Goal: Transaction & Acquisition: Purchase product/service

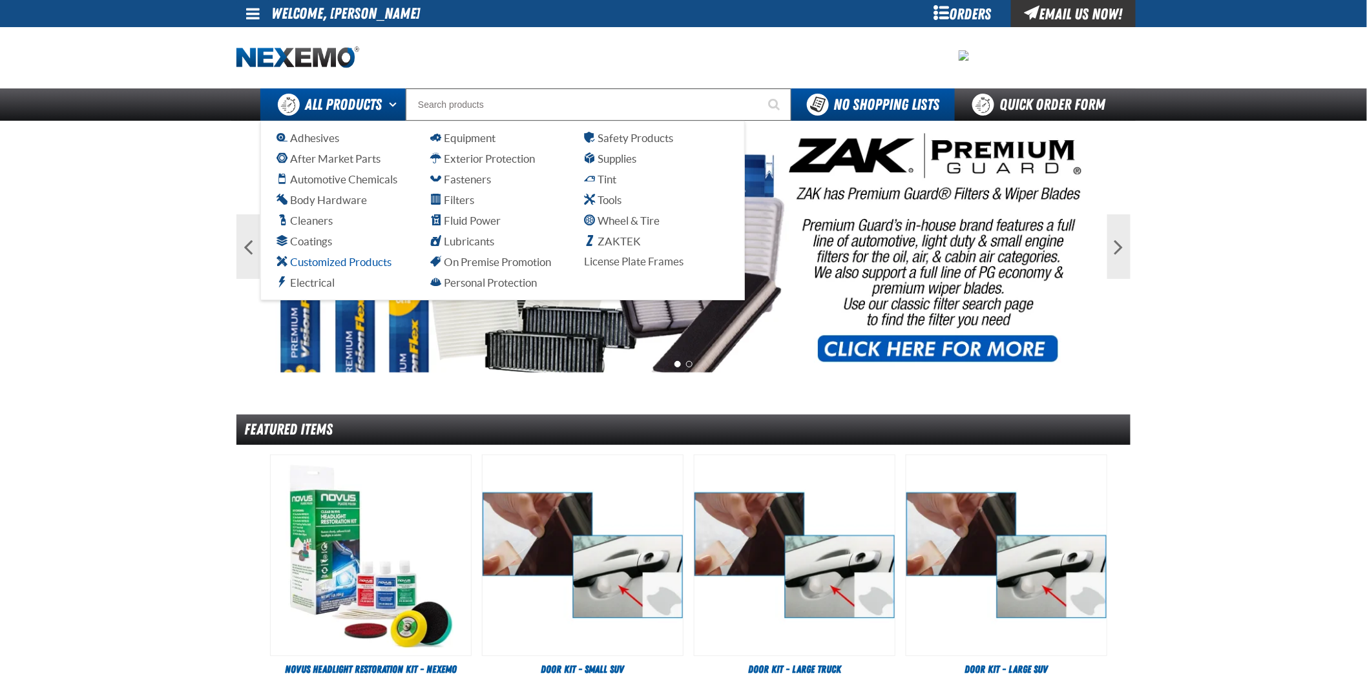
click at [300, 260] on span "Customized Products" at bounding box center [333, 262] width 115 height 12
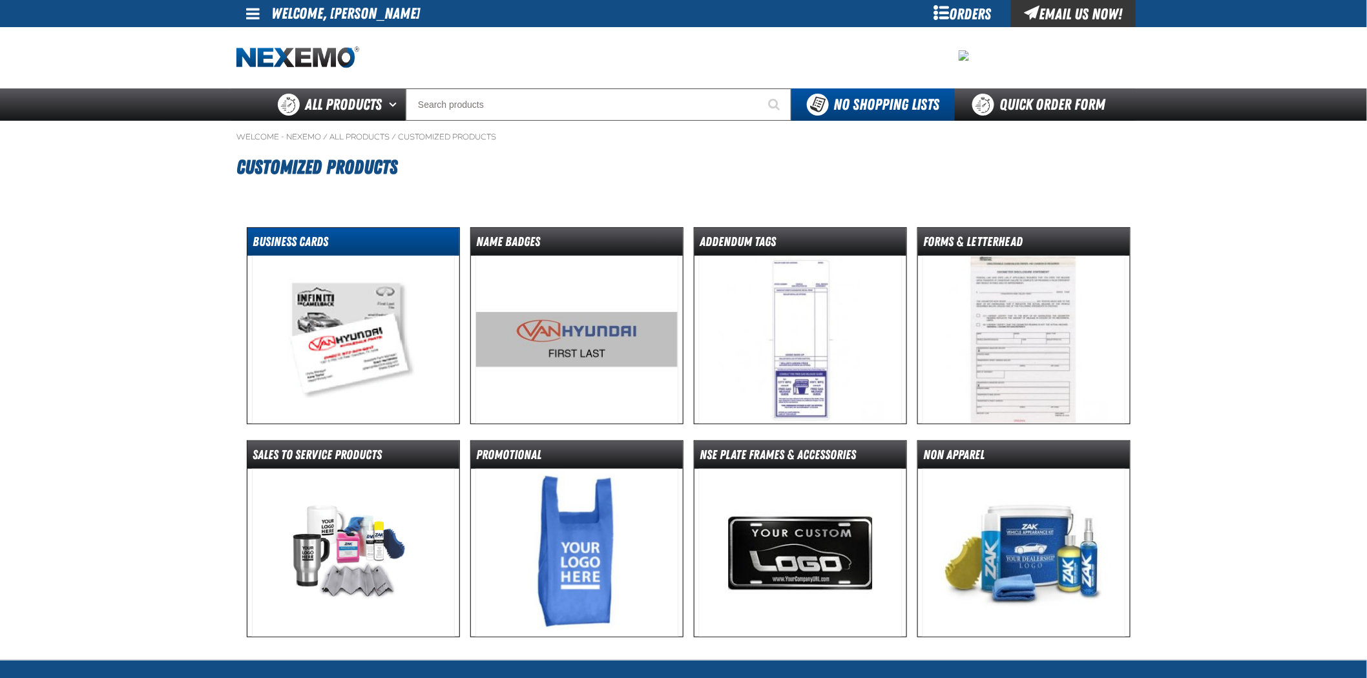
click at [287, 236] on dt "Business Cards" at bounding box center [353, 244] width 212 height 23
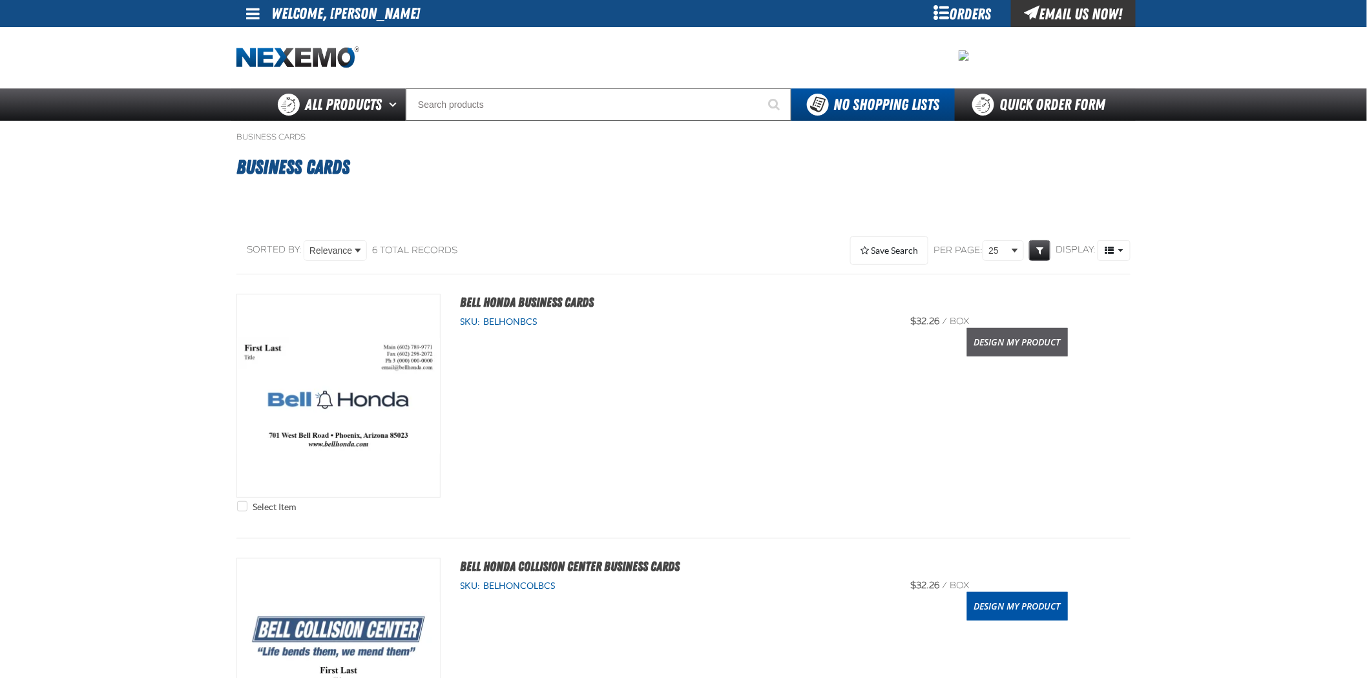
click at [1017, 349] on link "Design My Product" at bounding box center [1017, 342] width 101 height 28
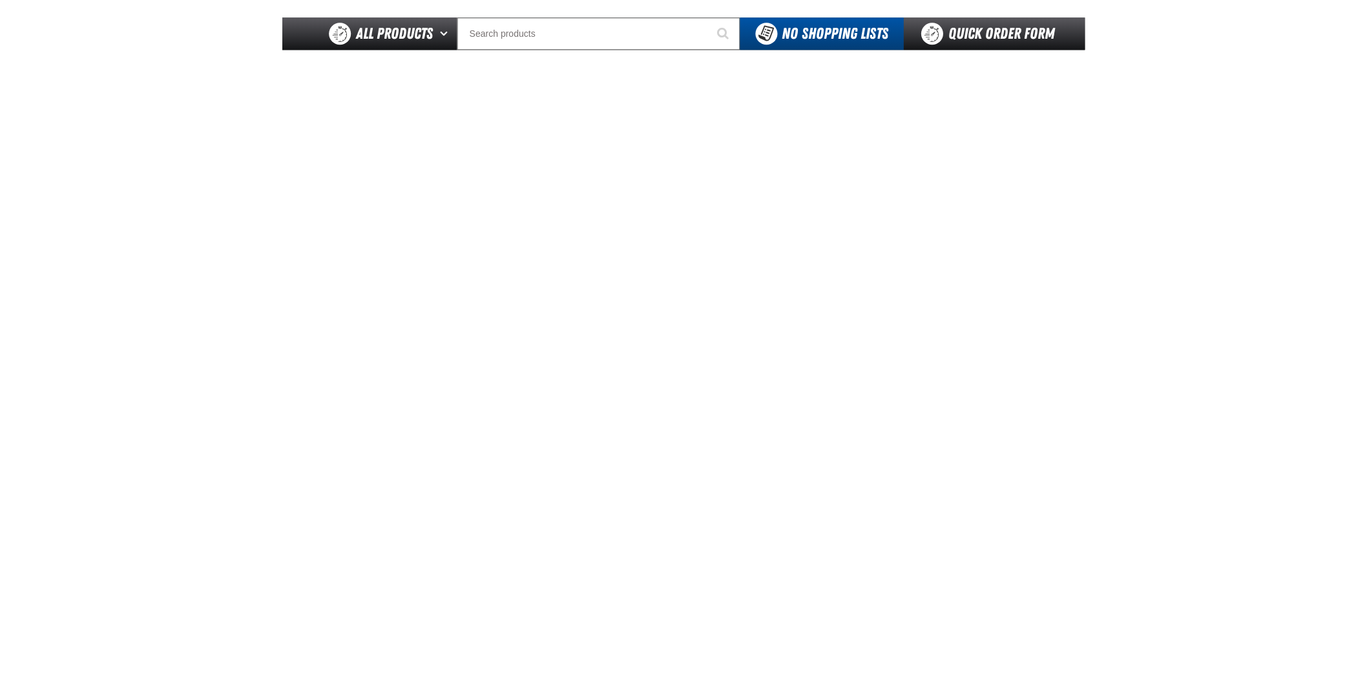
scroll to position [72, 0]
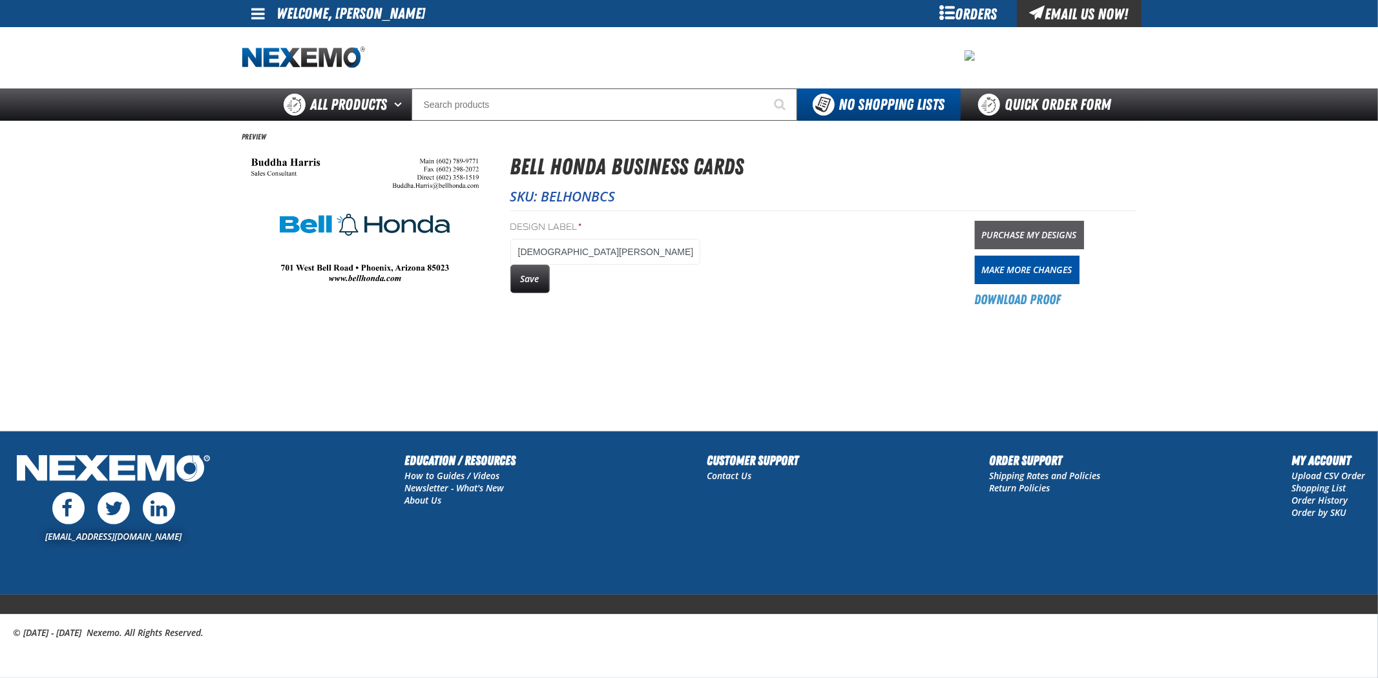
click at [1058, 240] on link "Purchase My Designs" at bounding box center [1029, 235] width 109 height 28
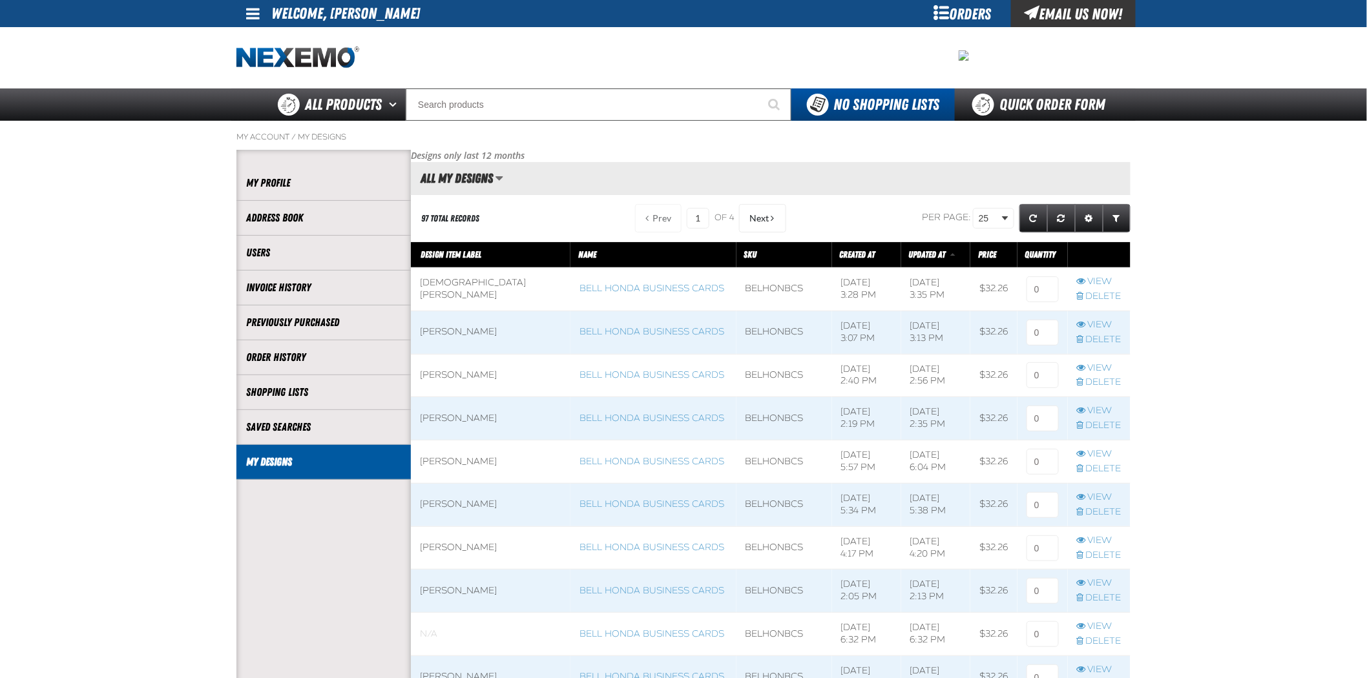
scroll to position [1, 1]
click at [1045, 292] on input at bounding box center [1043, 289] width 32 height 26
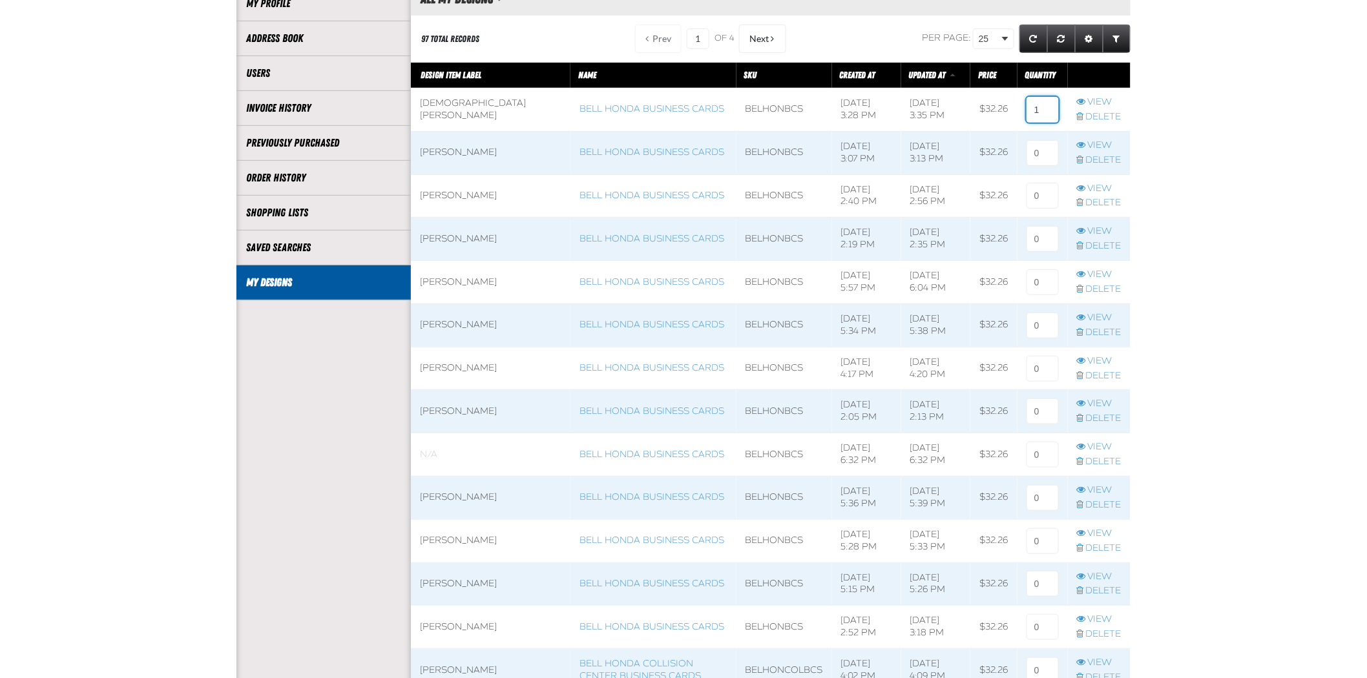
scroll to position [861, 0]
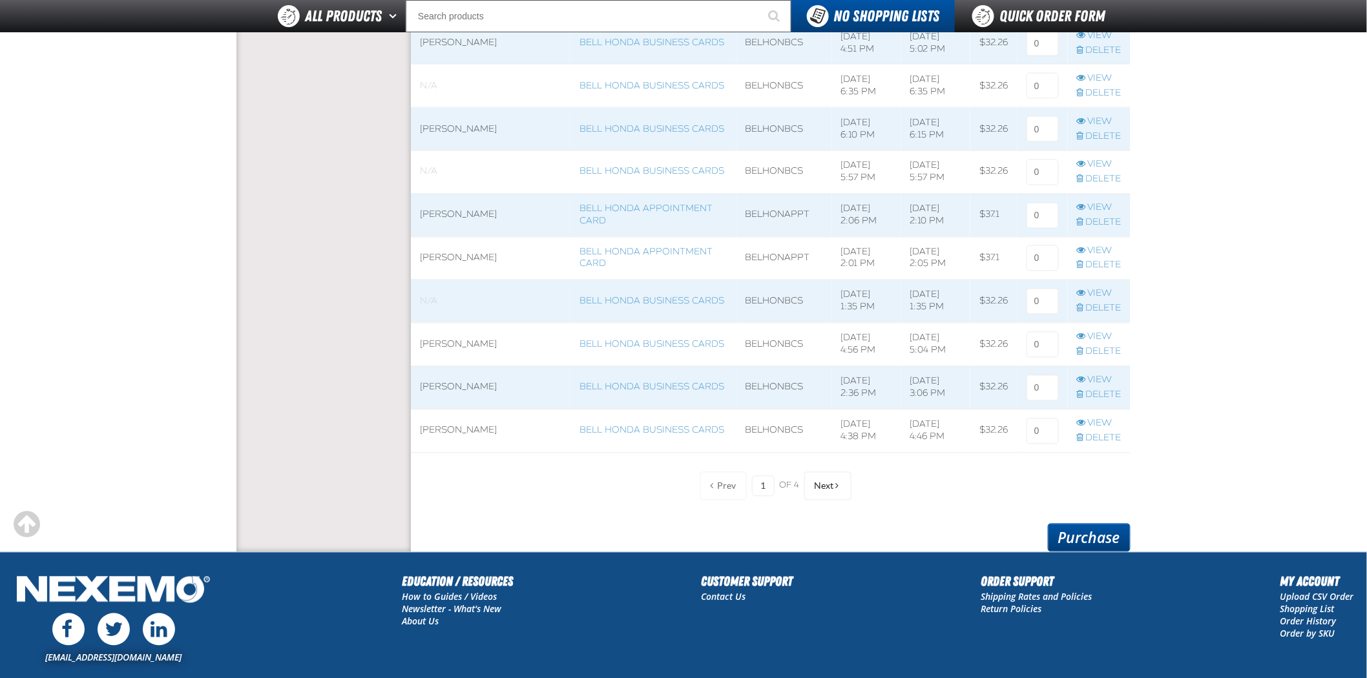
type input "1"
click at [1071, 549] on link "Purchase" at bounding box center [1089, 538] width 83 height 28
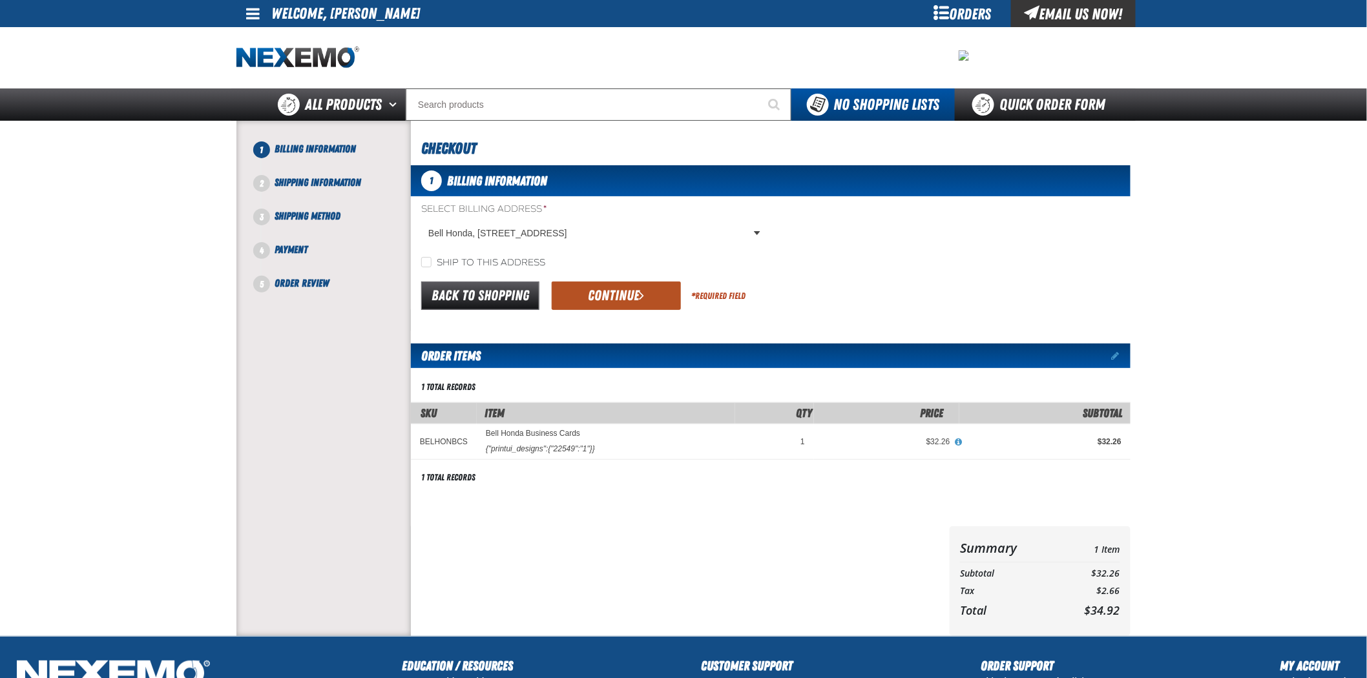
click at [638, 287] on button "Continue" at bounding box center [616, 296] width 129 height 28
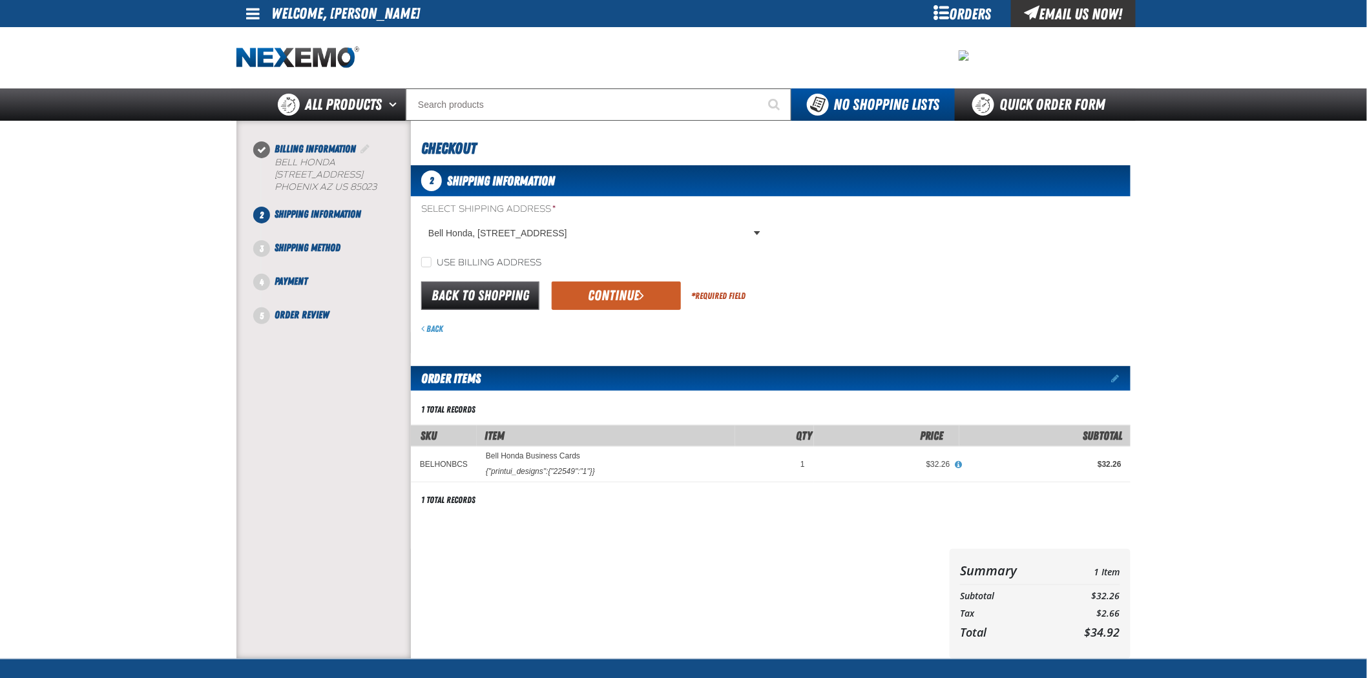
click at [638, 287] on button "Continue" at bounding box center [616, 296] width 129 height 28
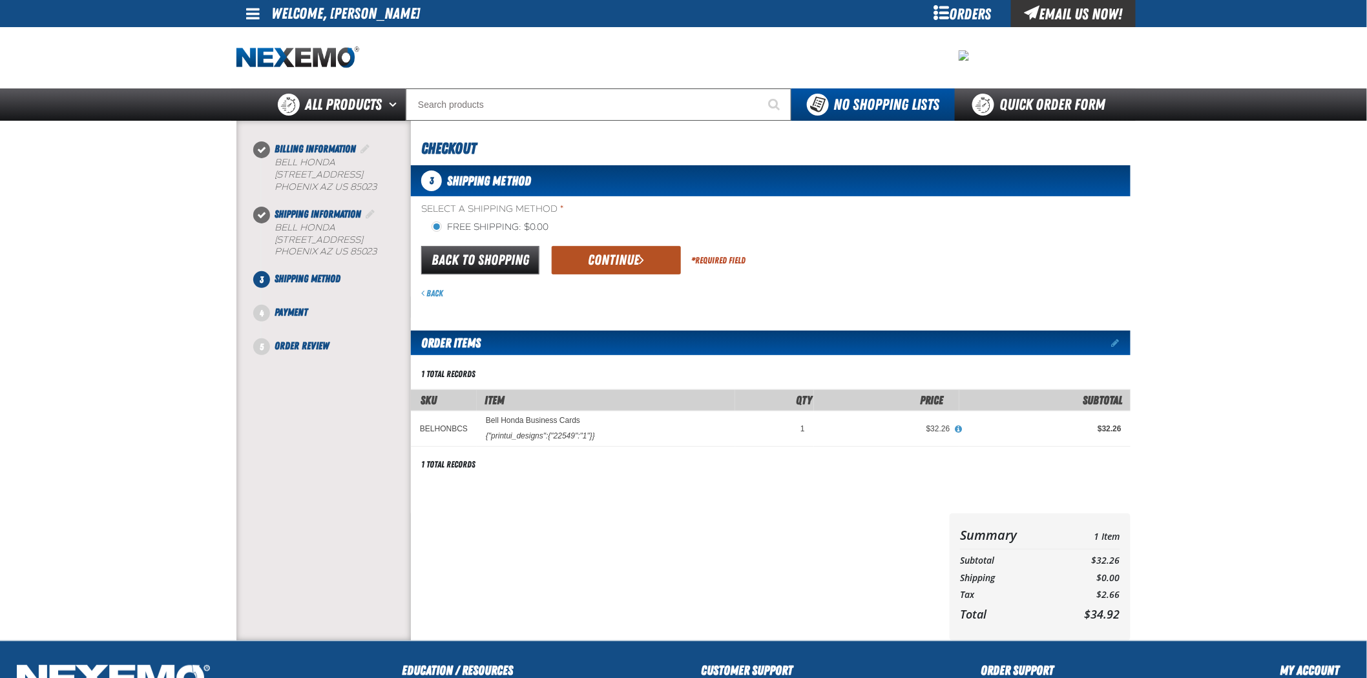
click at [640, 258] on span "submit" at bounding box center [642, 260] width 5 height 14
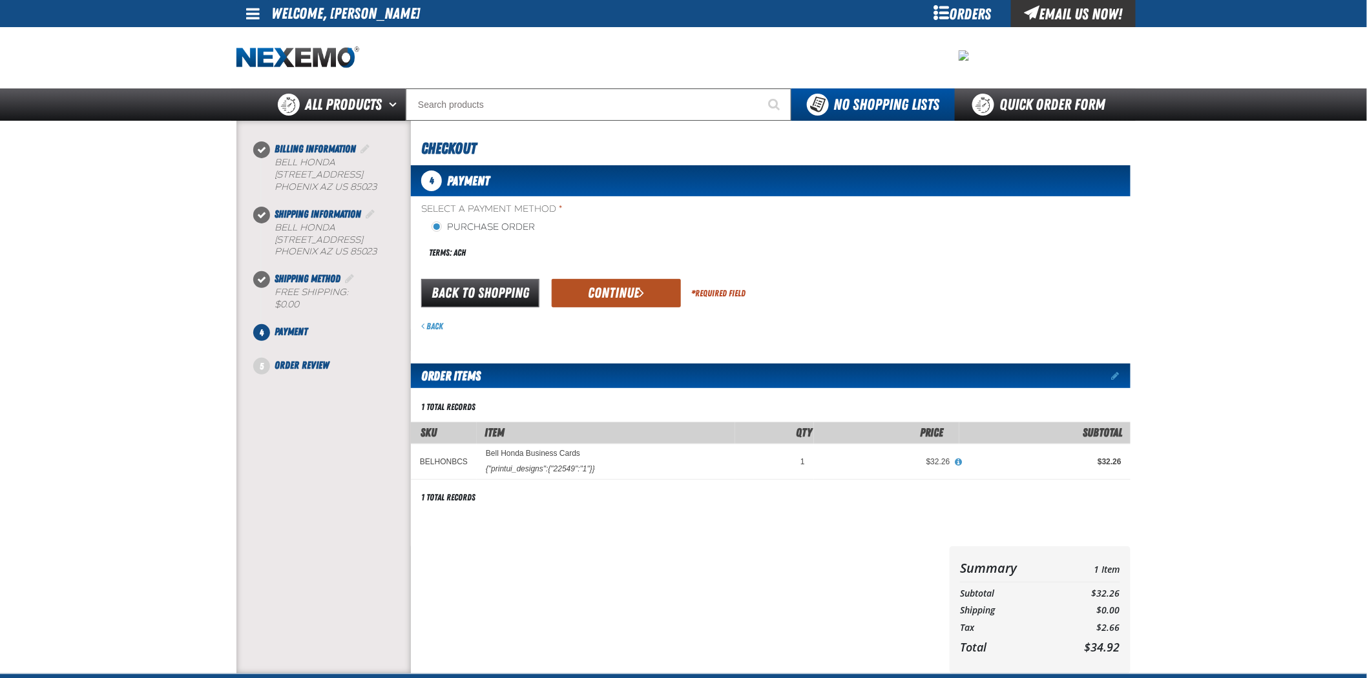
click at [638, 291] on button "Continue" at bounding box center [616, 293] width 129 height 28
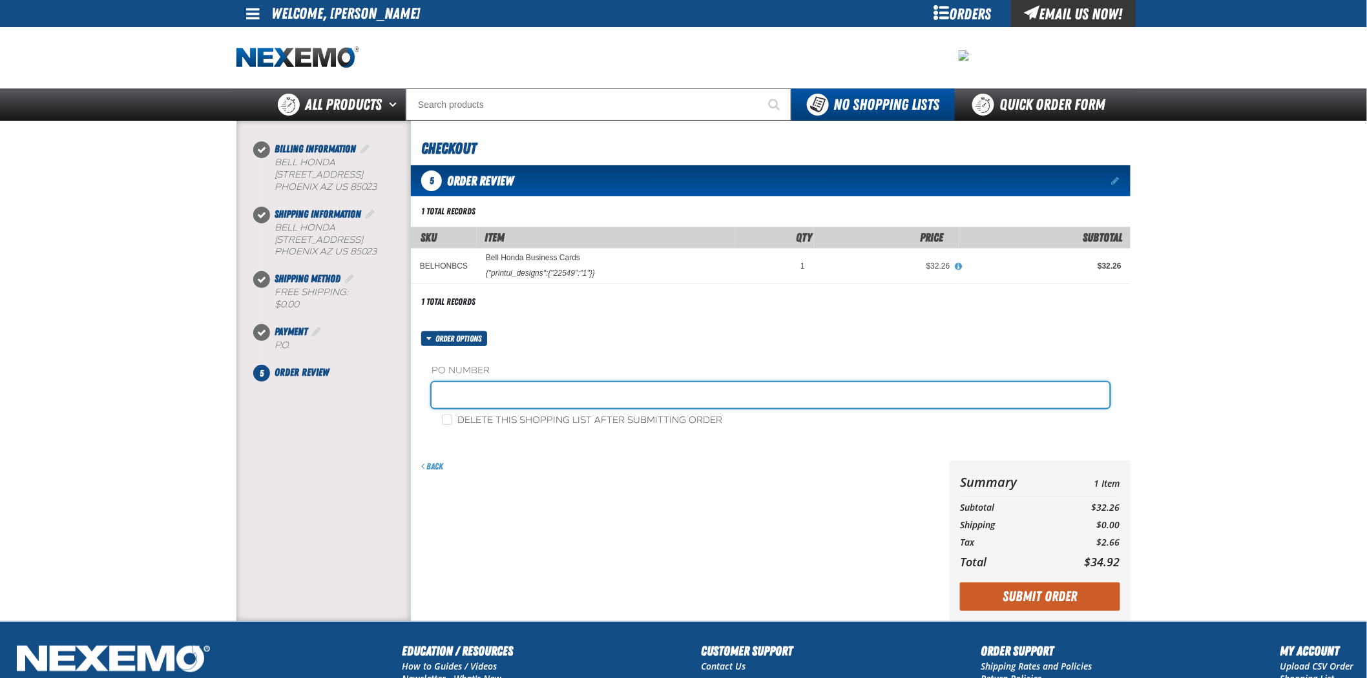
click at [590, 408] on input "text" at bounding box center [771, 395] width 678 height 26
type input "090325FS"
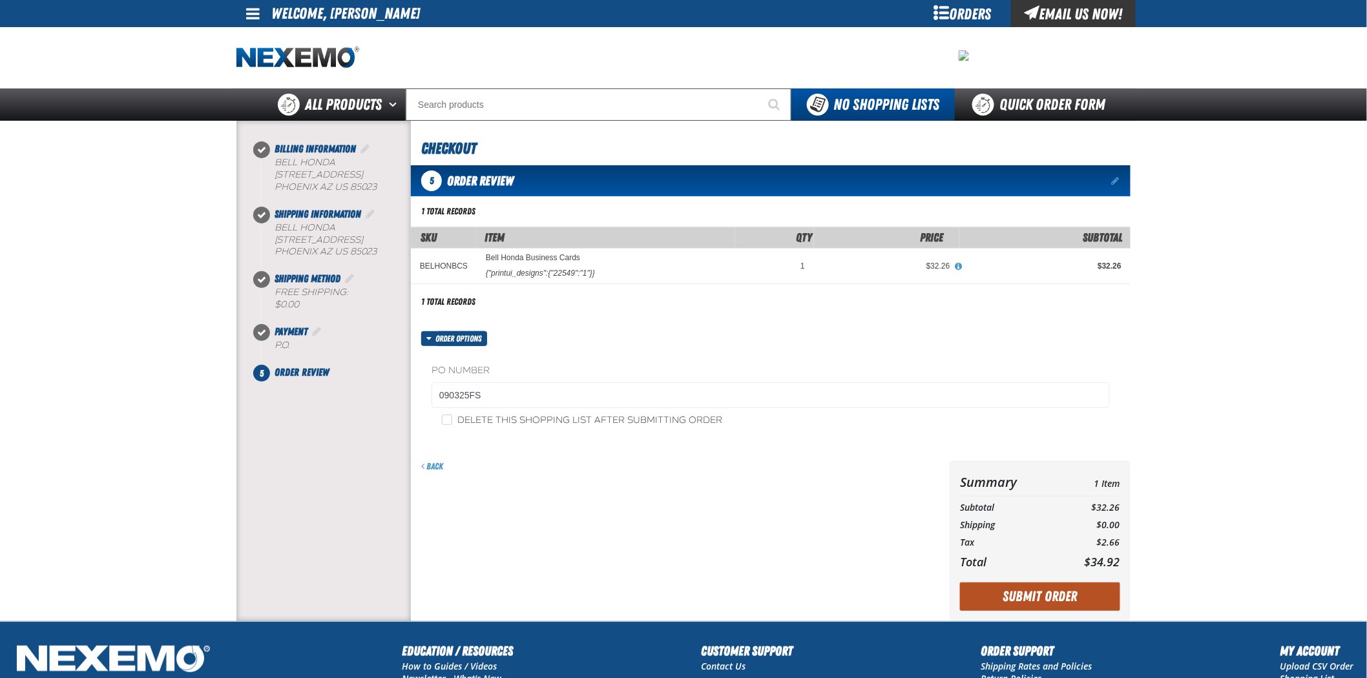
click at [1074, 592] on button "Submit Order" at bounding box center [1040, 597] width 160 height 28
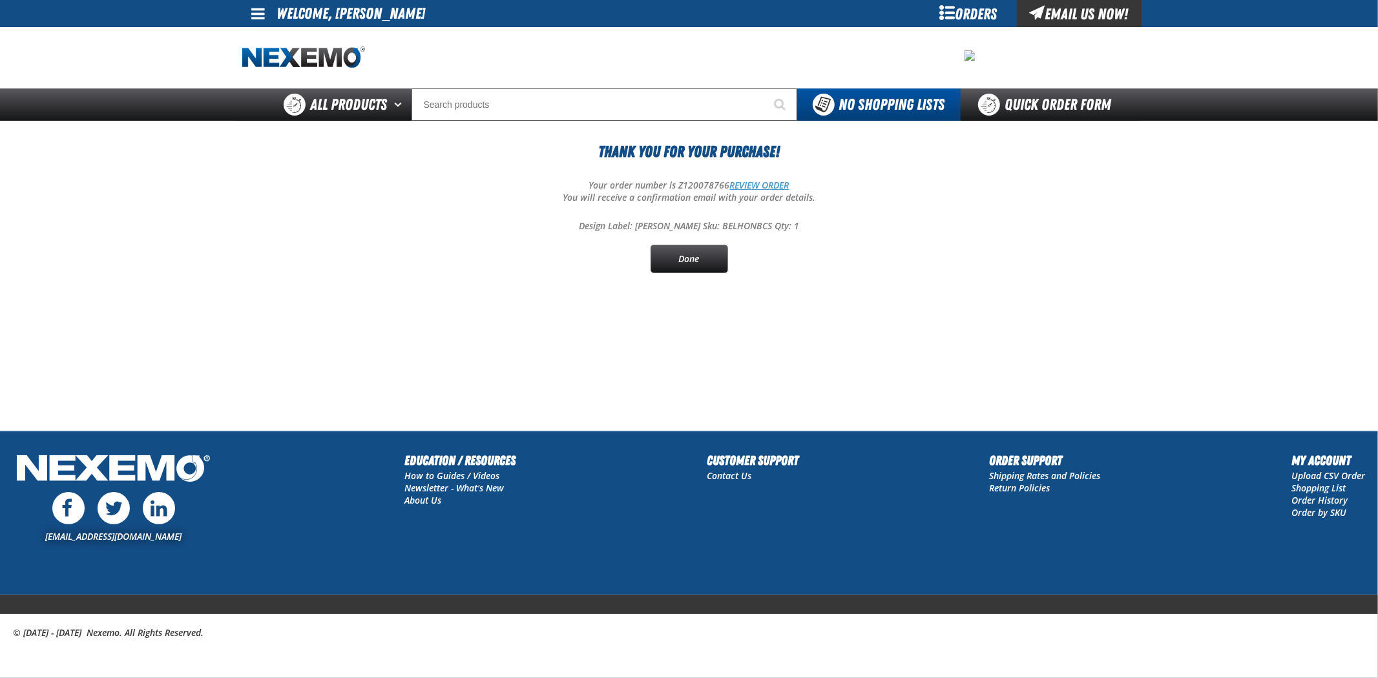
click at [756, 182] on link "REVIEW ORDER" at bounding box center [759, 185] width 59 height 12
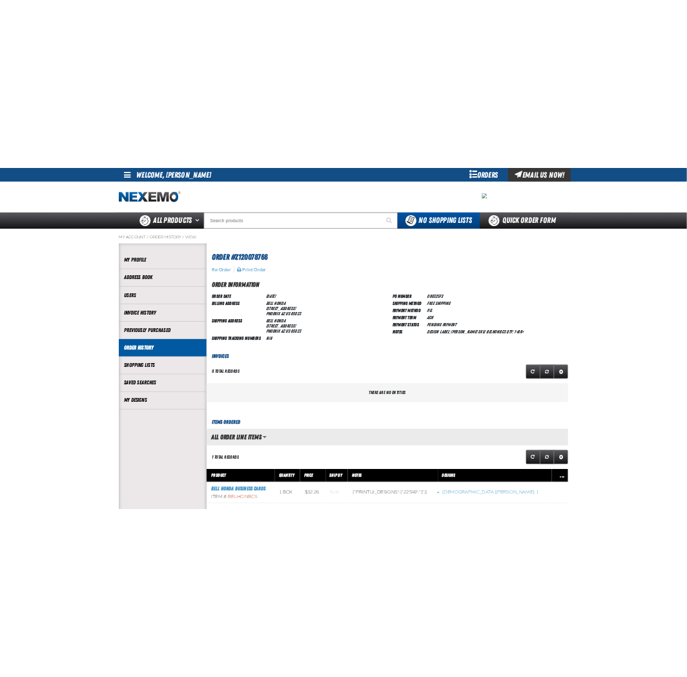
scroll to position [105, 666]
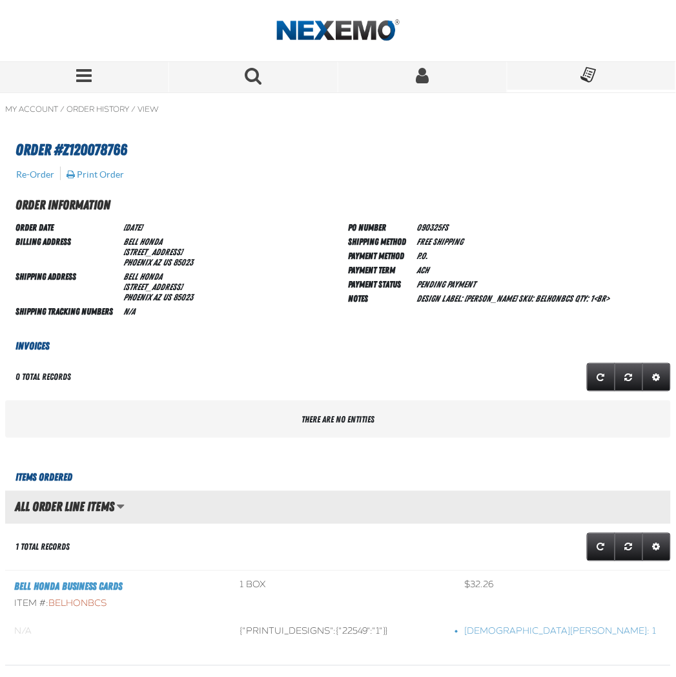
click at [78, 72] on span "Menu" at bounding box center [85, 76] width 16 height 18
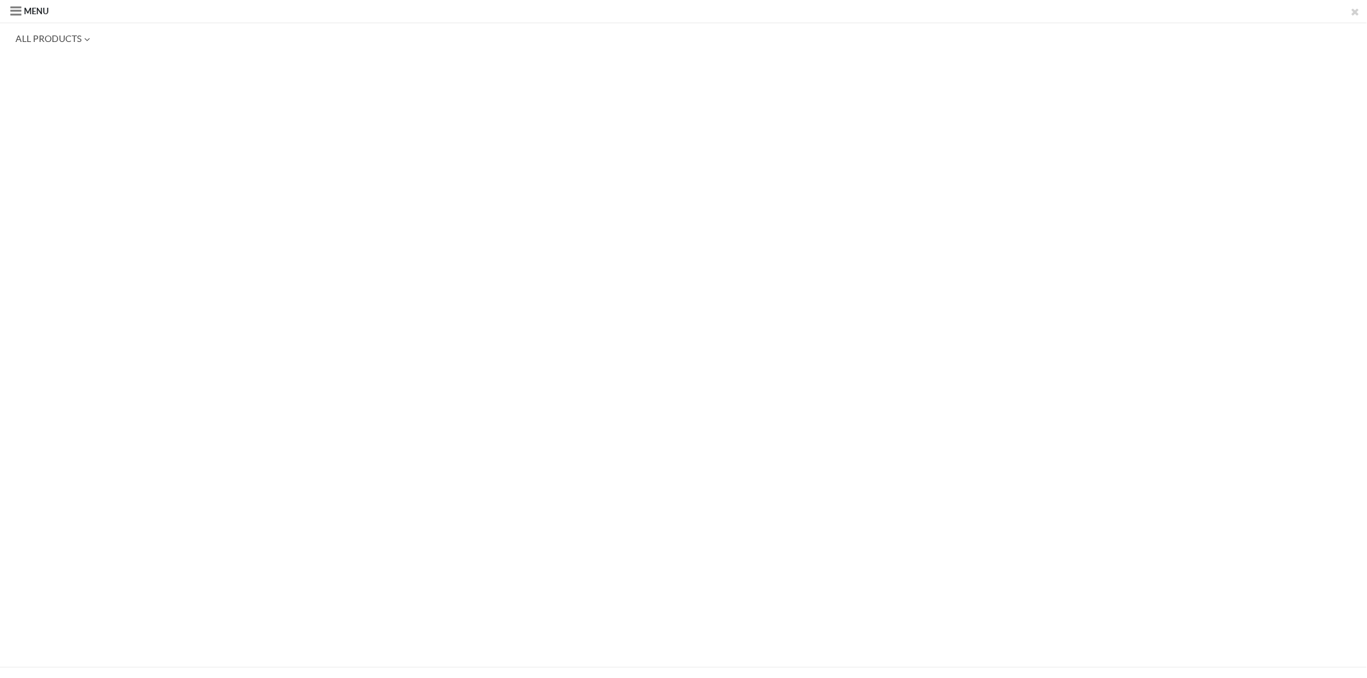
scroll to position [78, 719]
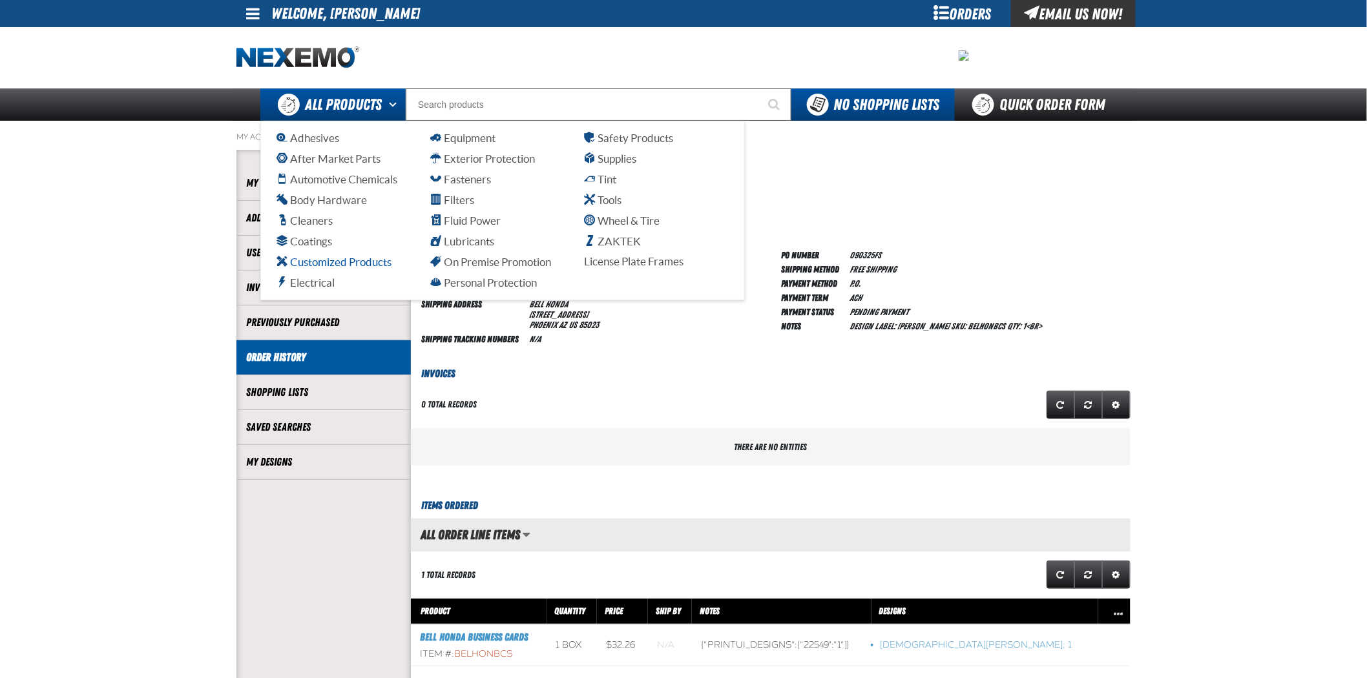
click at [307, 256] on span "Customized Products" at bounding box center [333, 262] width 115 height 12
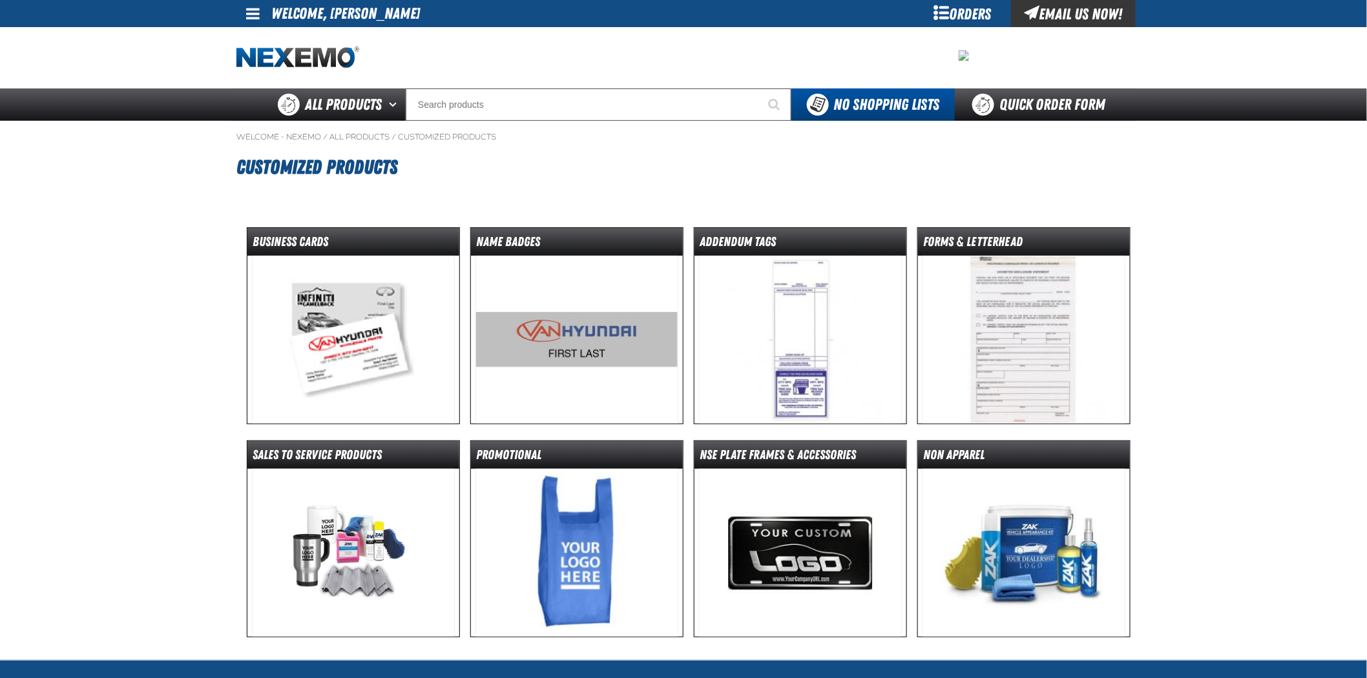
click at [281, 351] on img at bounding box center [353, 340] width 203 height 168
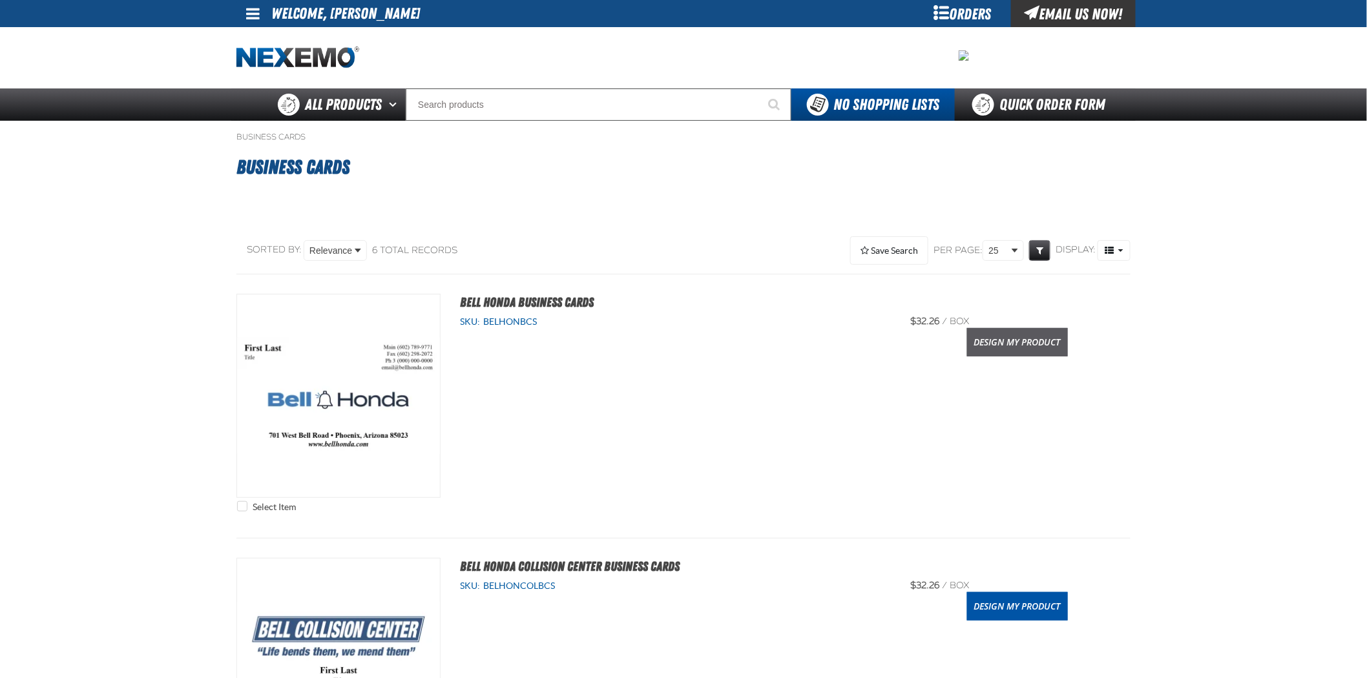
click at [1013, 351] on link "Design My Product" at bounding box center [1017, 342] width 101 height 28
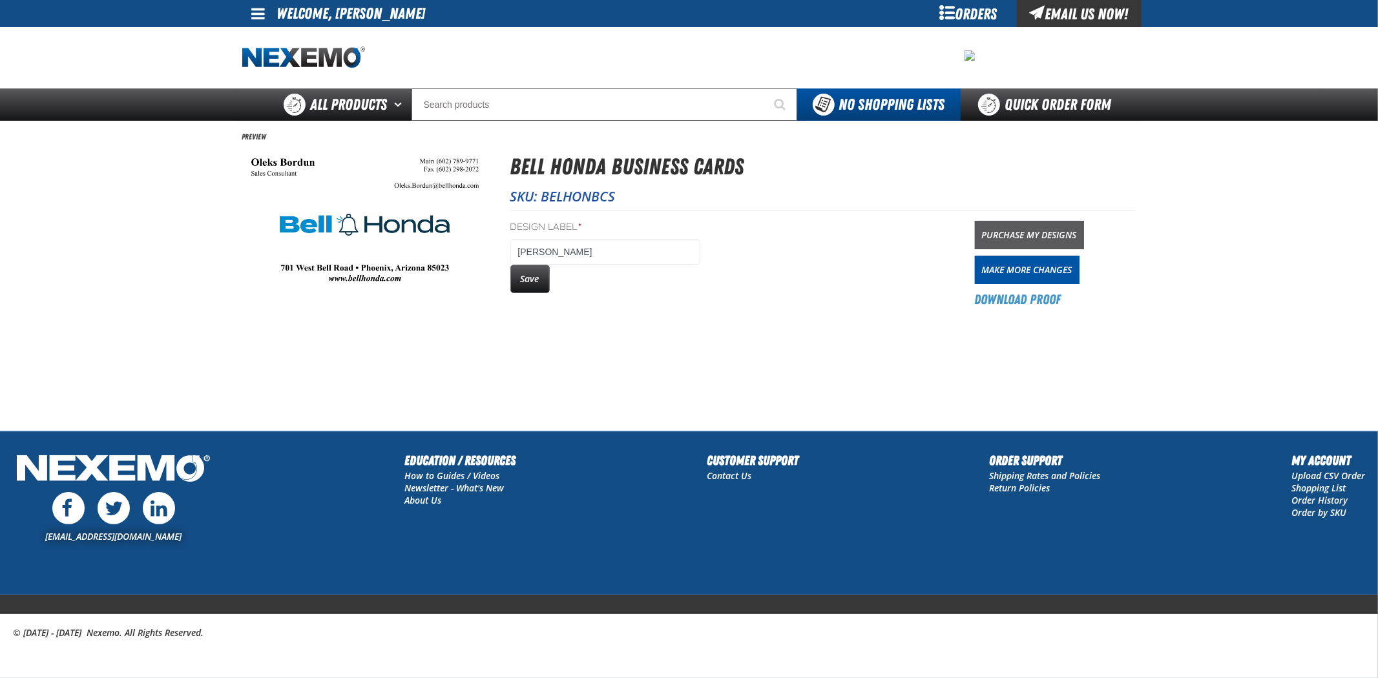
click at [1050, 230] on link "Purchase My Designs" at bounding box center [1029, 235] width 109 height 28
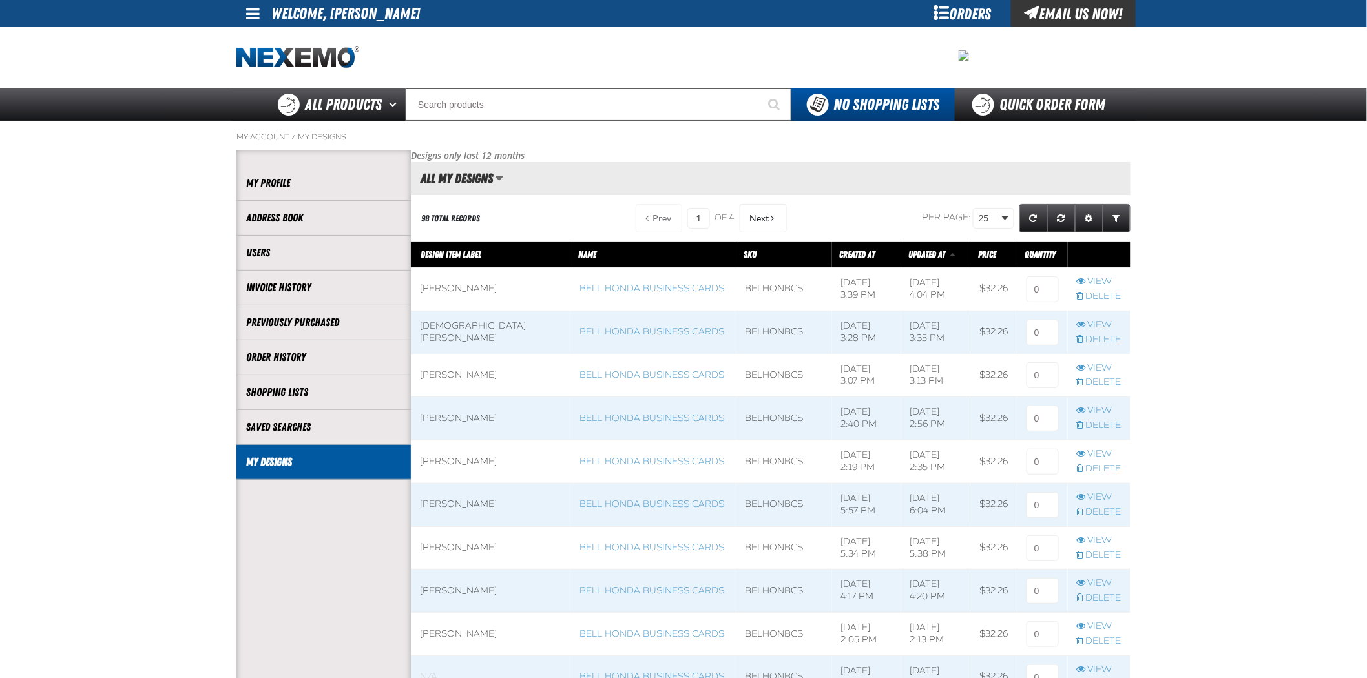
scroll to position [1, 1]
click at [1043, 291] on input at bounding box center [1043, 289] width 32 height 26
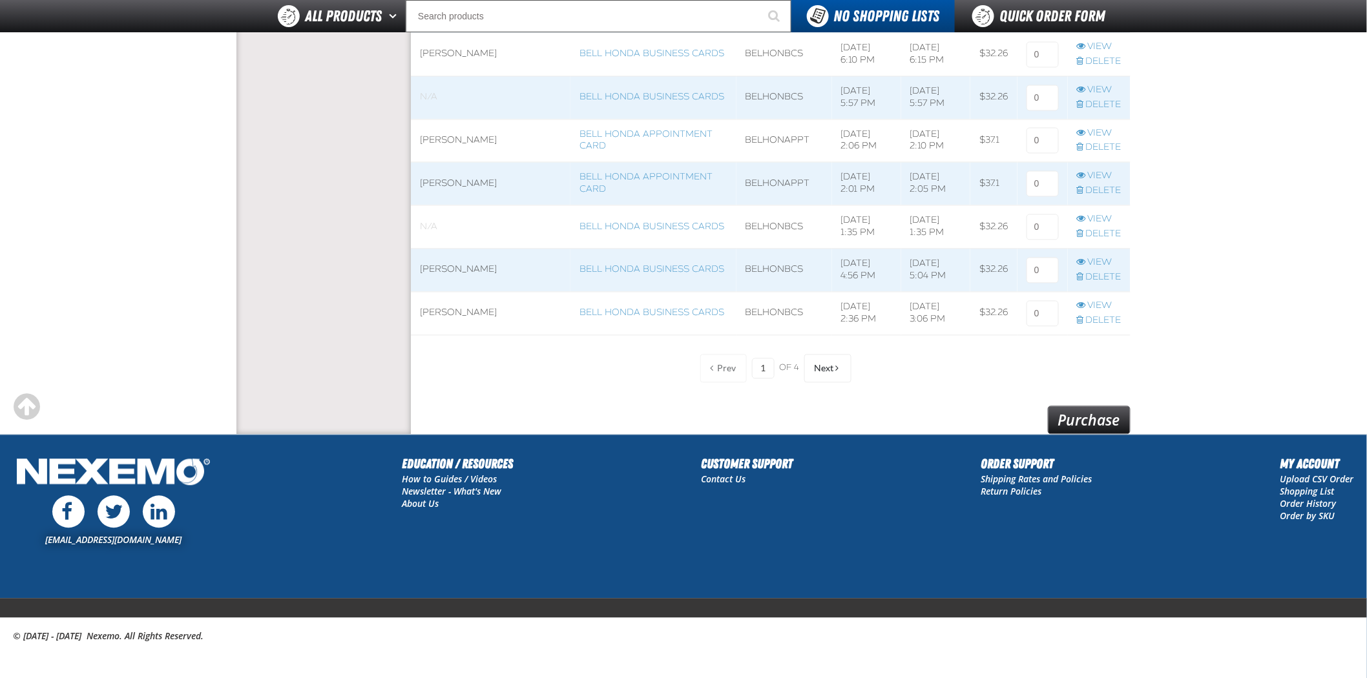
scroll to position [983, 0]
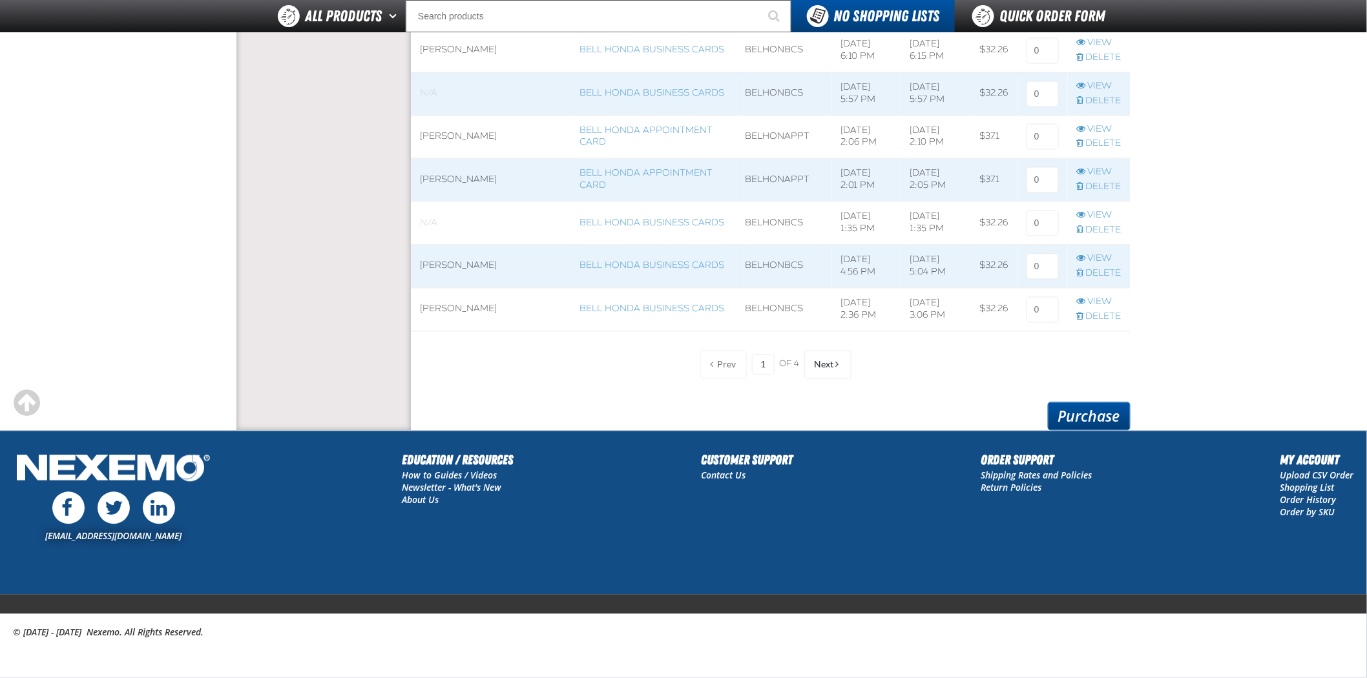
type input "1"
click at [1072, 414] on link "Purchase" at bounding box center [1089, 416] width 83 height 28
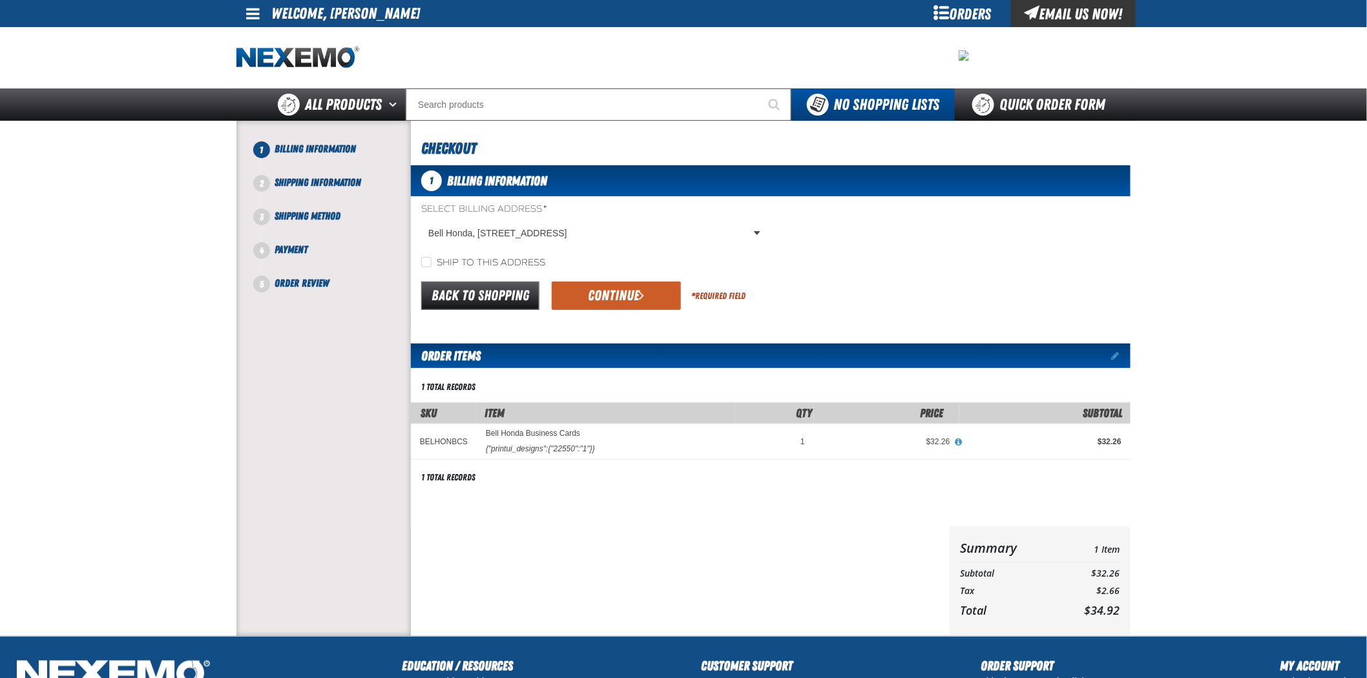
click at [646, 311] on div "Back to Shopping Continue * Required Field" at bounding box center [771, 296] width 720 height 33
click at [642, 296] on span "submit" at bounding box center [642, 295] width 5 height 14
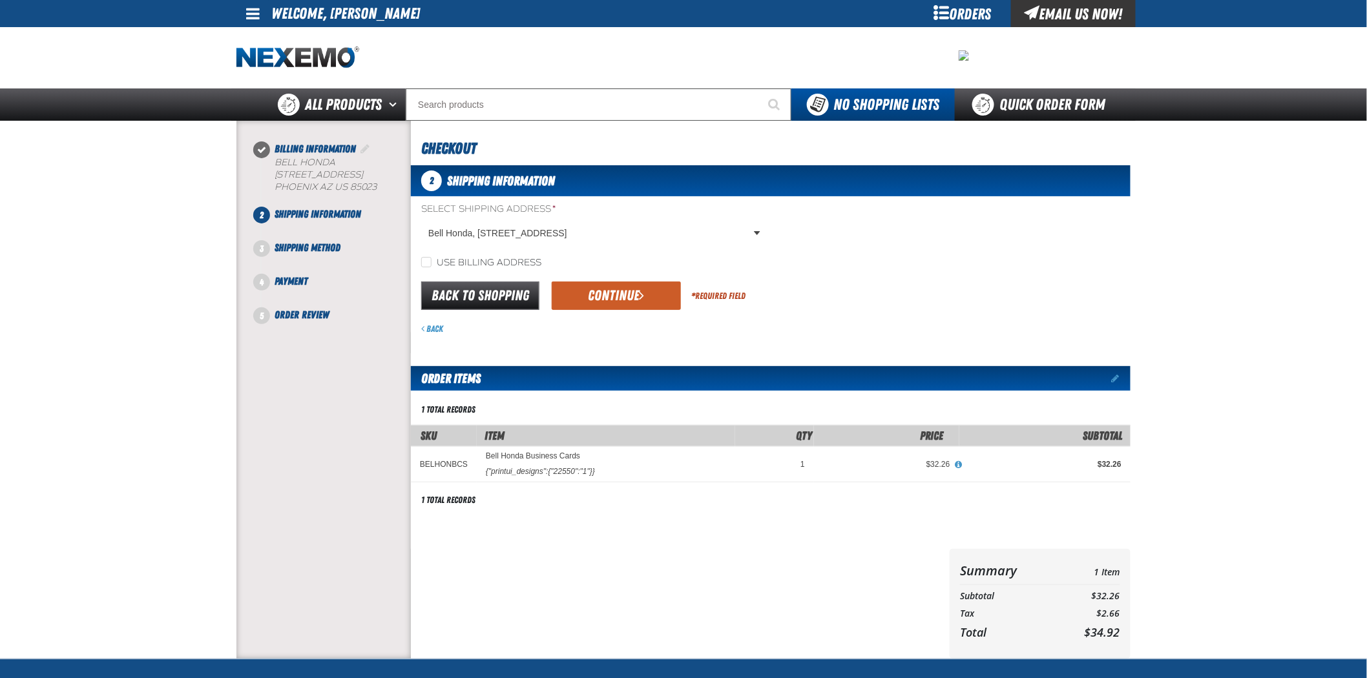
click at [642, 296] on span "submit" at bounding box center [642, 295] width 5 height 14
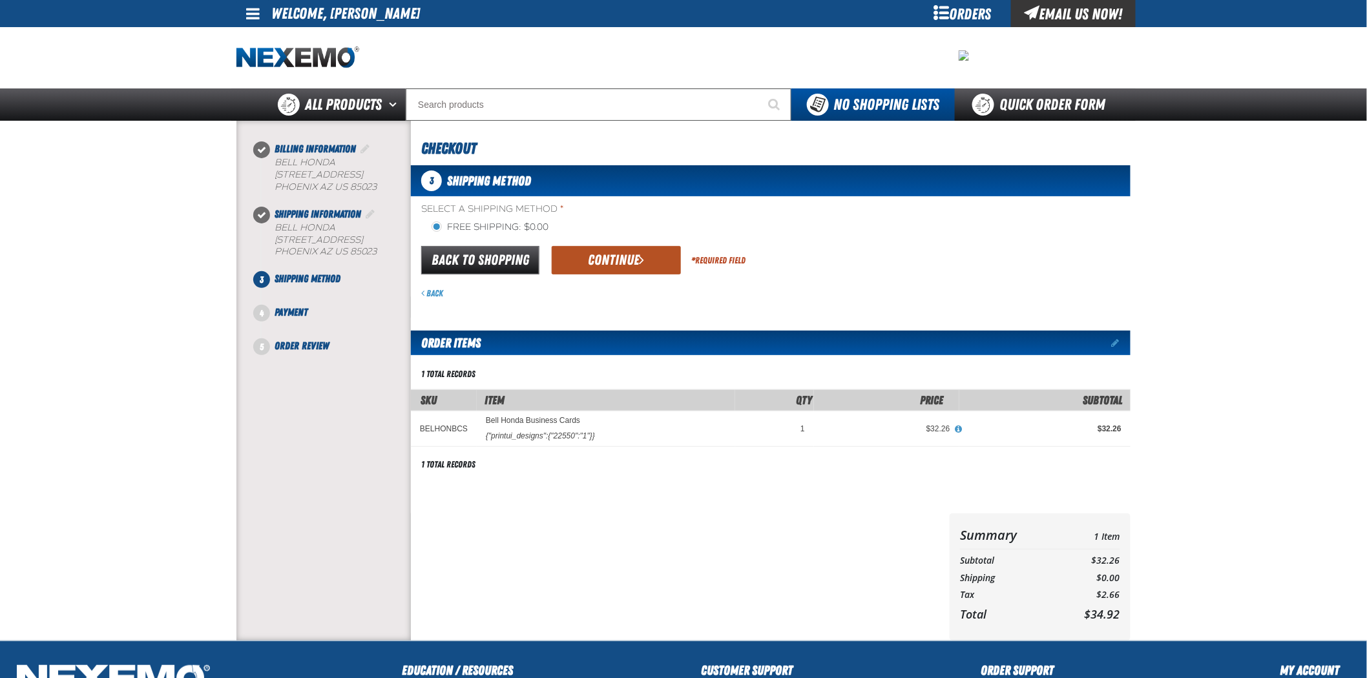
click at [644, 259] on button "Continue" at bounding box center [616, 260] width 129 height 28
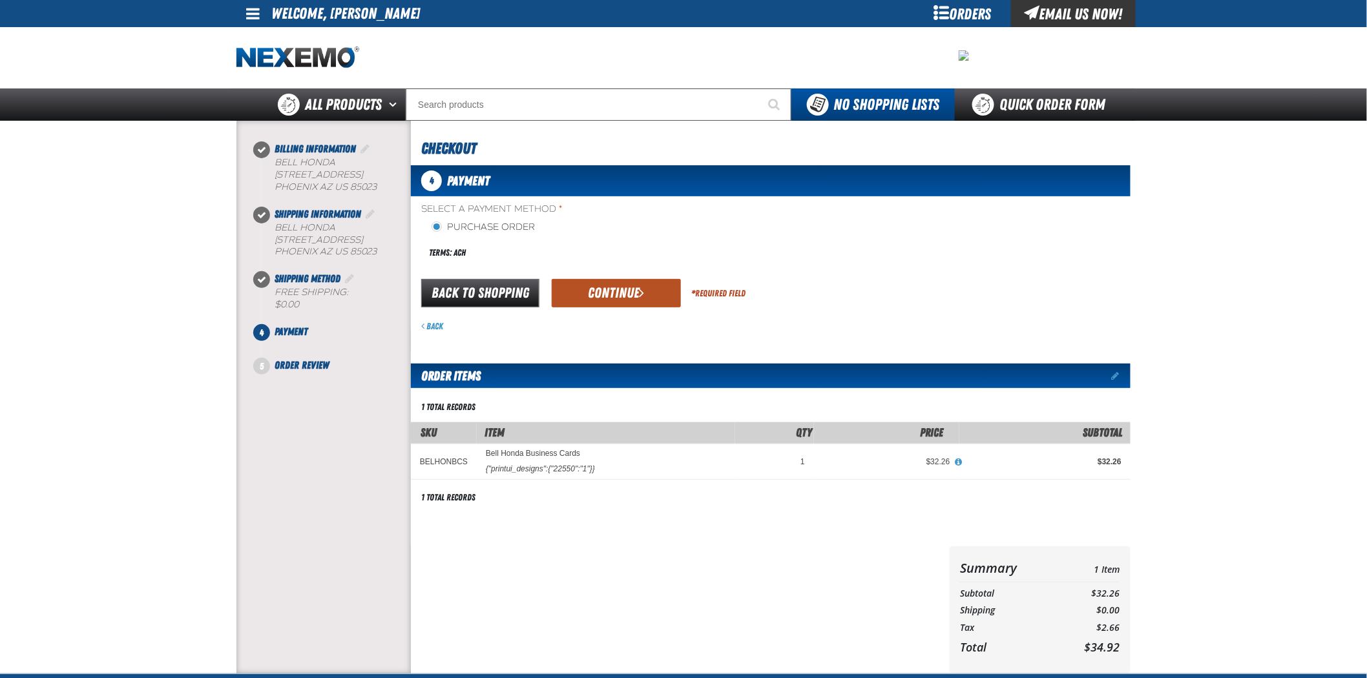
click at [642, 293] on span "submit" at bounding box center [642, 293] width 5 height 14
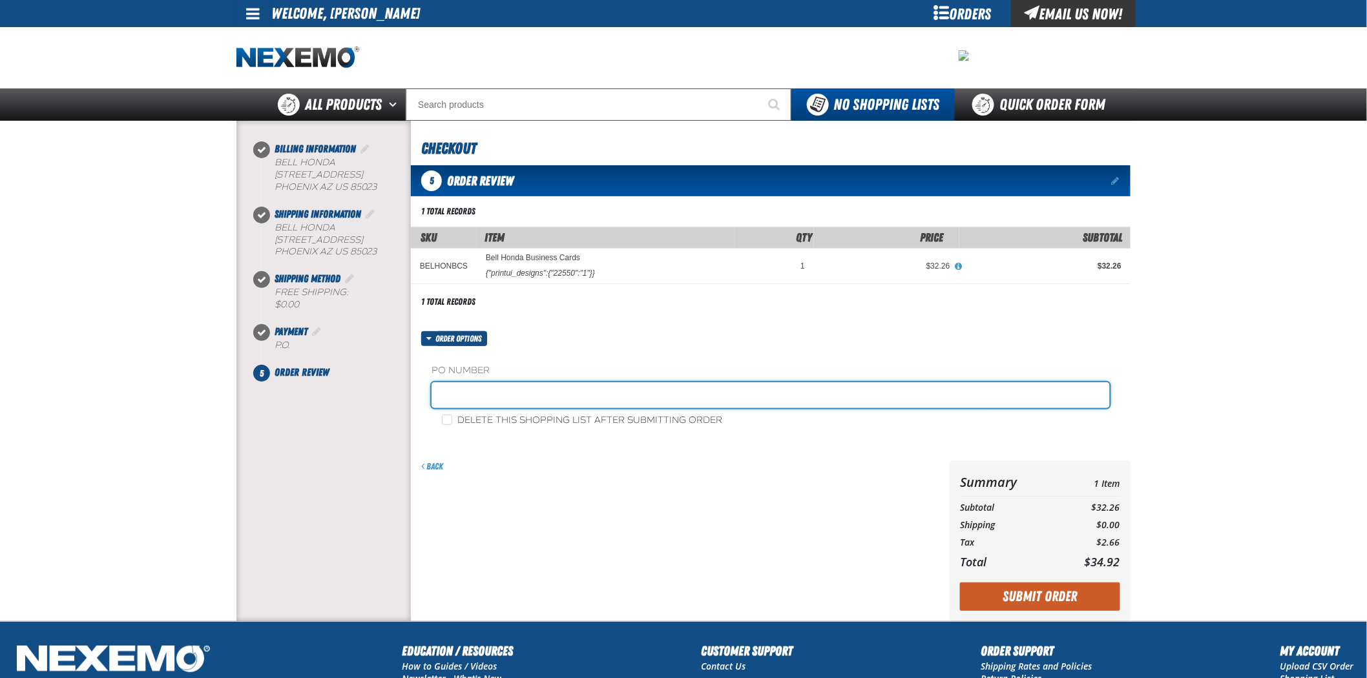
click at [572, 383] on input "text" at bounding box center [771, 395] width 678 height 26
type input "9"
type input "090325FS"
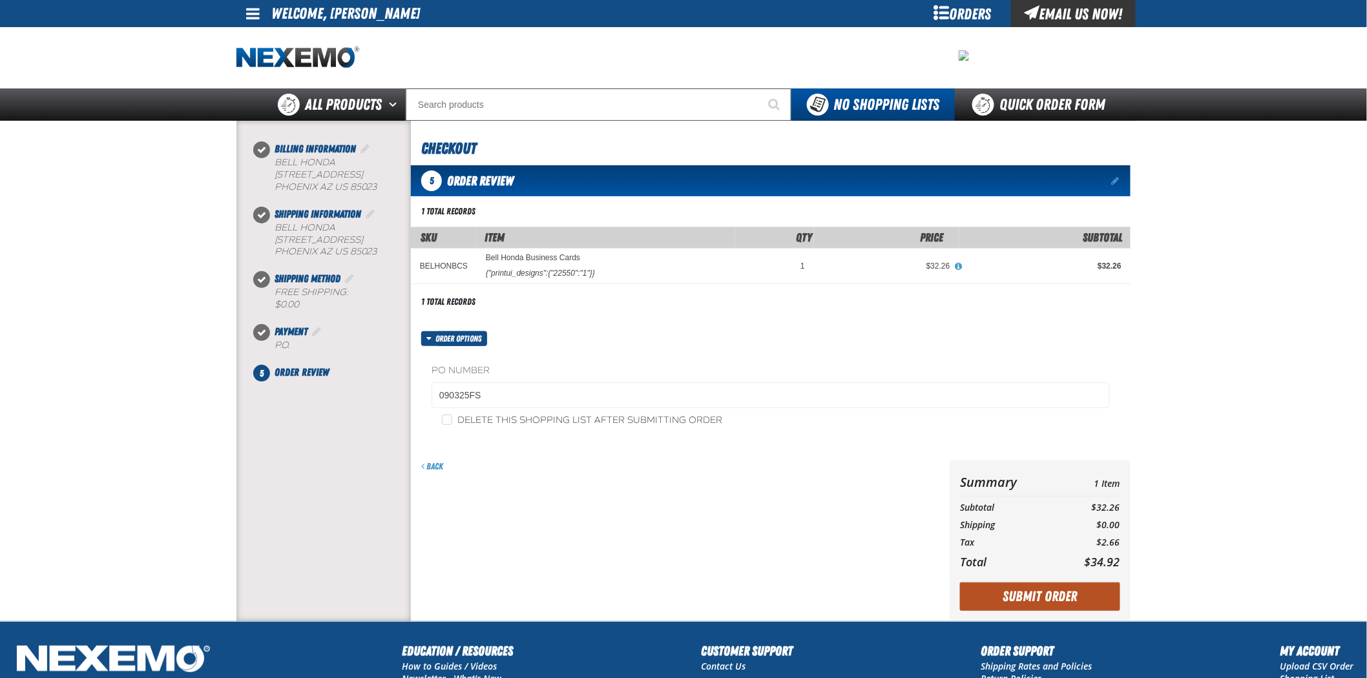
click at [1008, 593] on button "Submit Order" at bounding box center [1040, 597] width 160 height 28
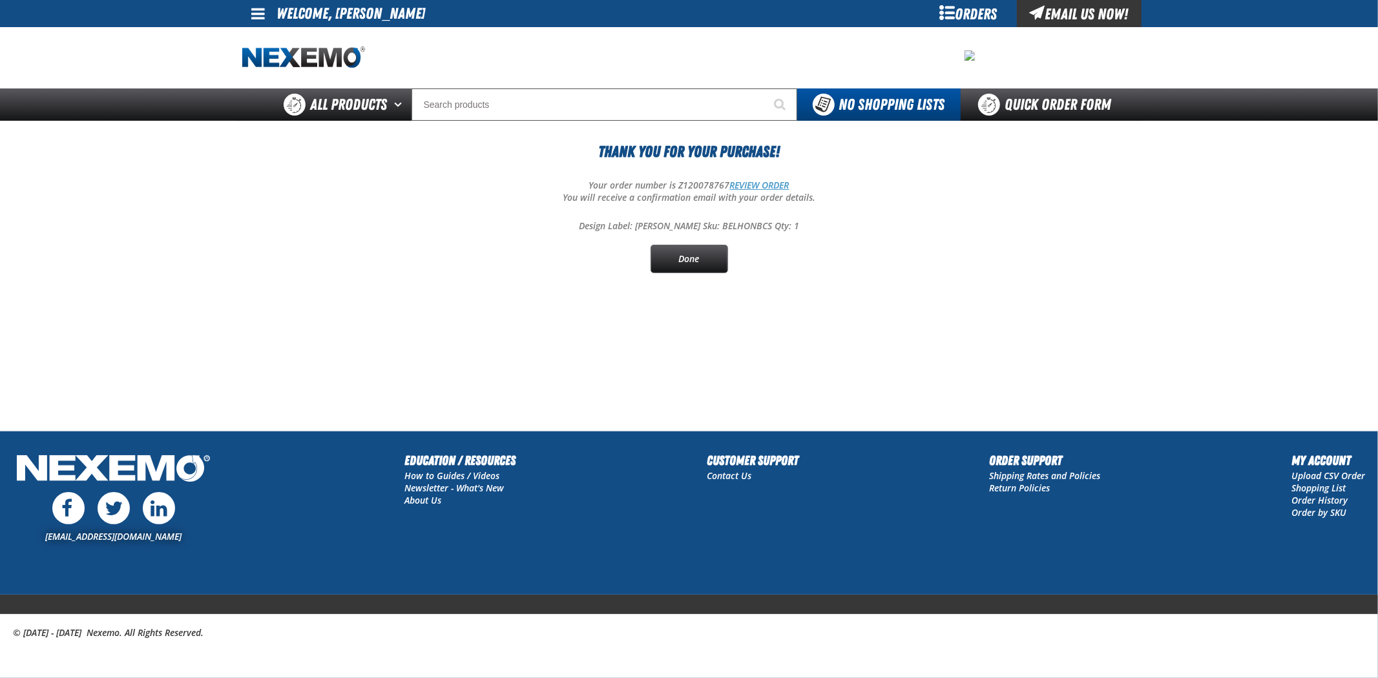
click at [778, 184] on link "REVIEW ORDER" at bounding box center [759, 185] width 59 height 12
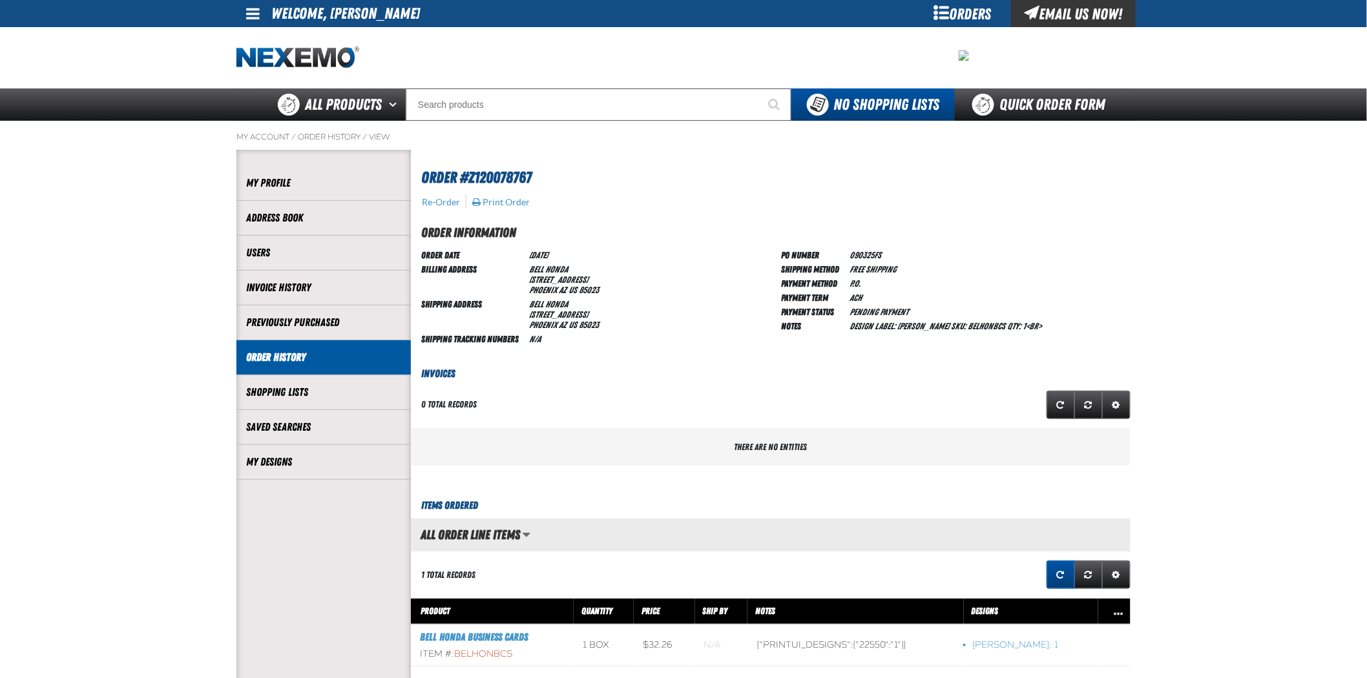
scroll to position [1, 1]
click at [256, 10] on span at bounding box center [253, 14] width 14 height 16
click at [941, 2] on div "Orders" at bounding box center [962, 13] width 97 height 27
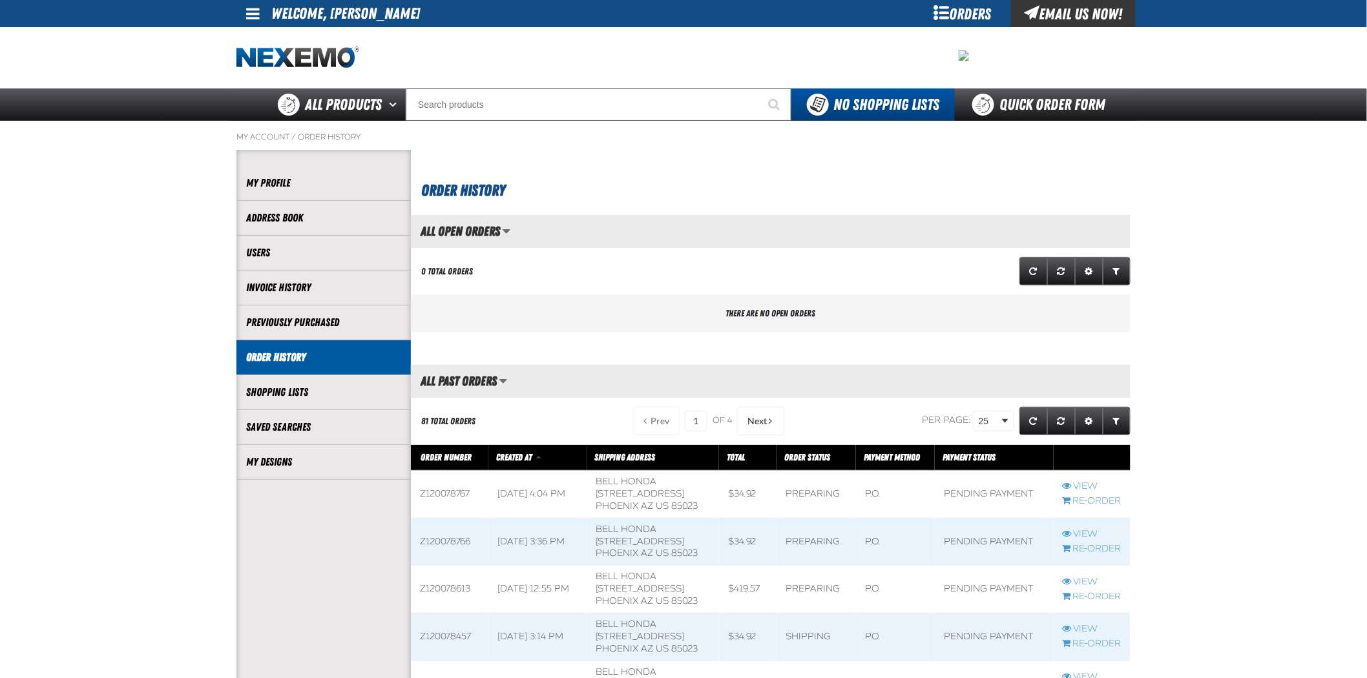
scroll to position [1, 1]
click at [278, 459] on link "My Designs" at bounding box center [323, 462] width 155 height 15
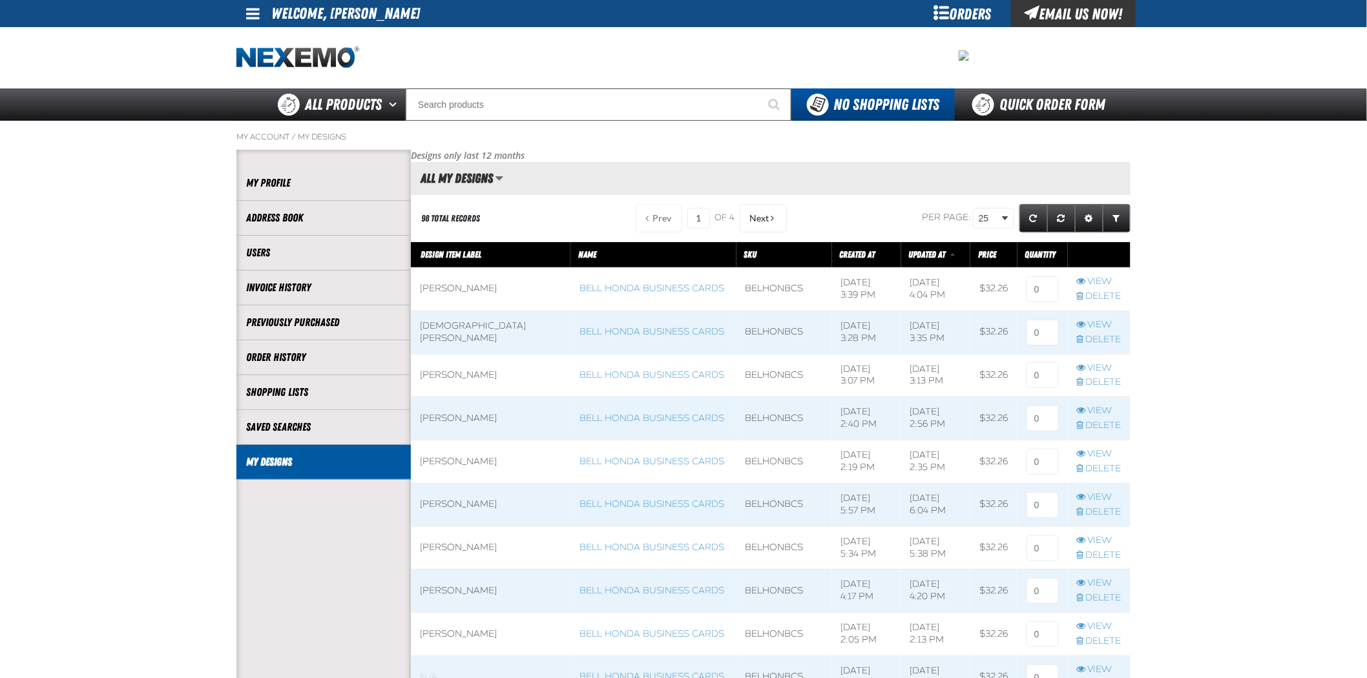
scroll to position [1, 1]
click at [1105, 583] on link "View" at bounding box center [1099, 584] width 45 height 12
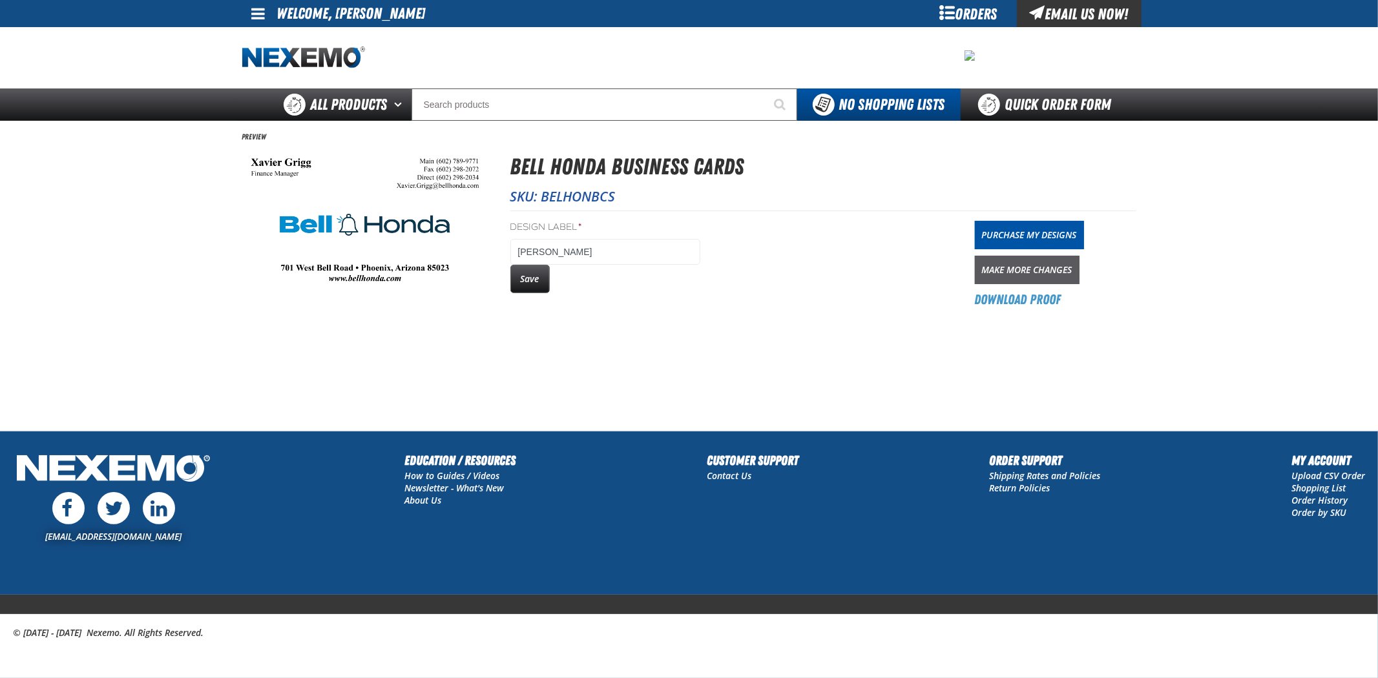
click at [1056, 280] on link "Make More Changes" at bounding box center [1027, 270] width 105 height 28
click at [448, 165] on img at bounding box center [364, 220] width 245 height 140
click at [1071, 259] on link "Make More Changes" at bounding box center [1027, 270] width 105 height 28
click at [1045, 233] on link "Purchase My Designs" at bounding box center [1029, 235] width 109 height 28
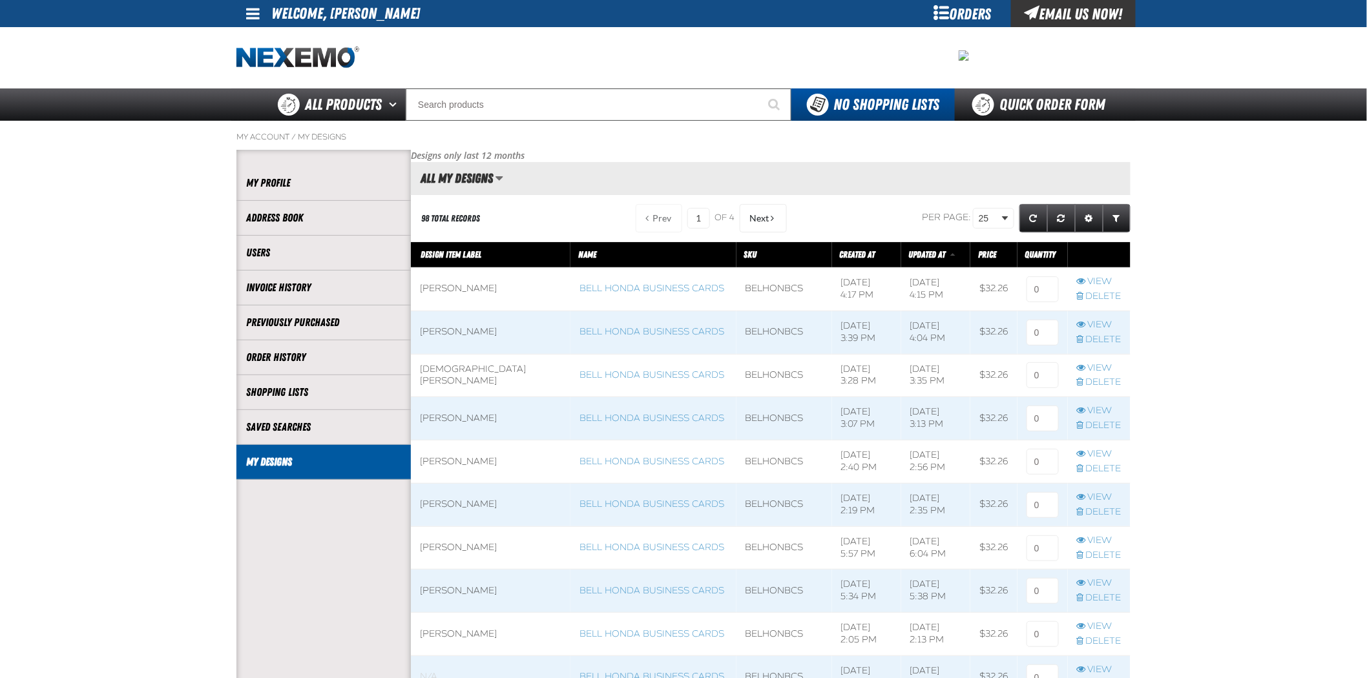
scroll to position [1, 1]
click at [1038, 287] on input at bounding box center [1043, 289] width 32 height 26
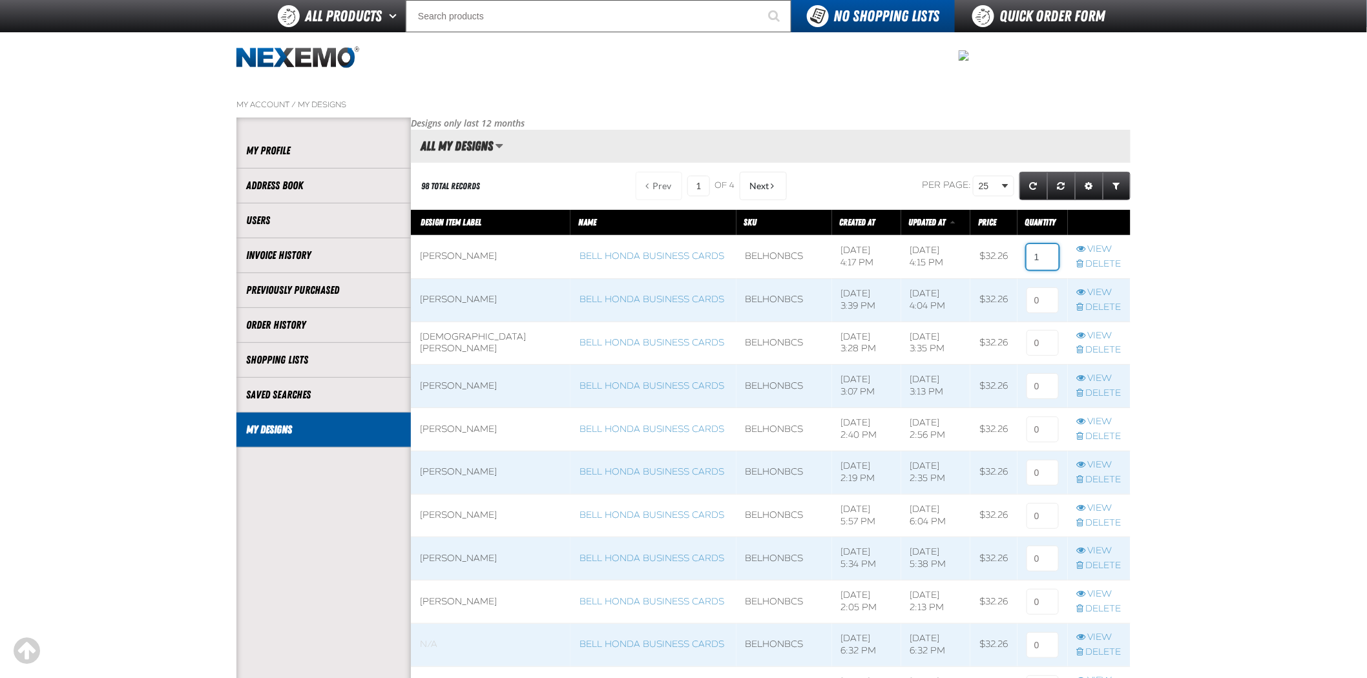
scroll to position [983, 0]
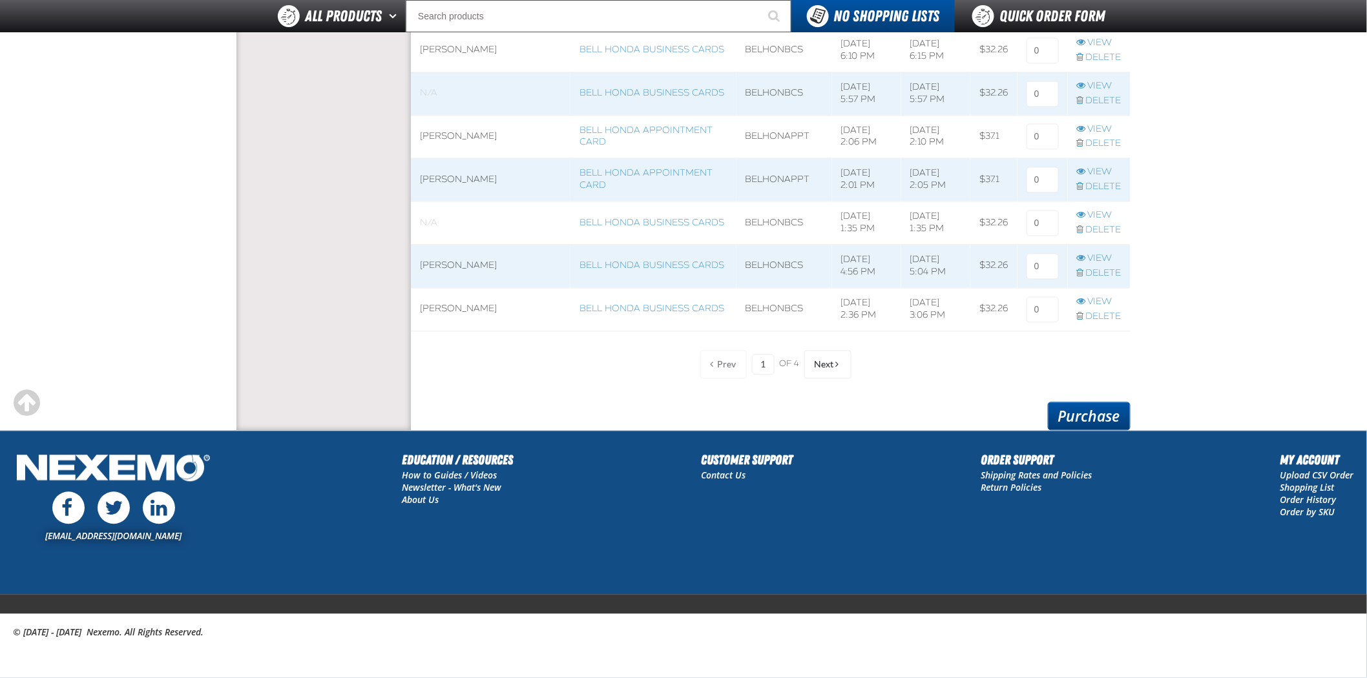
type input "1"
click at [1090, 425] on link "Purchase" at bounding box center [1089, 416] width 83 height 28
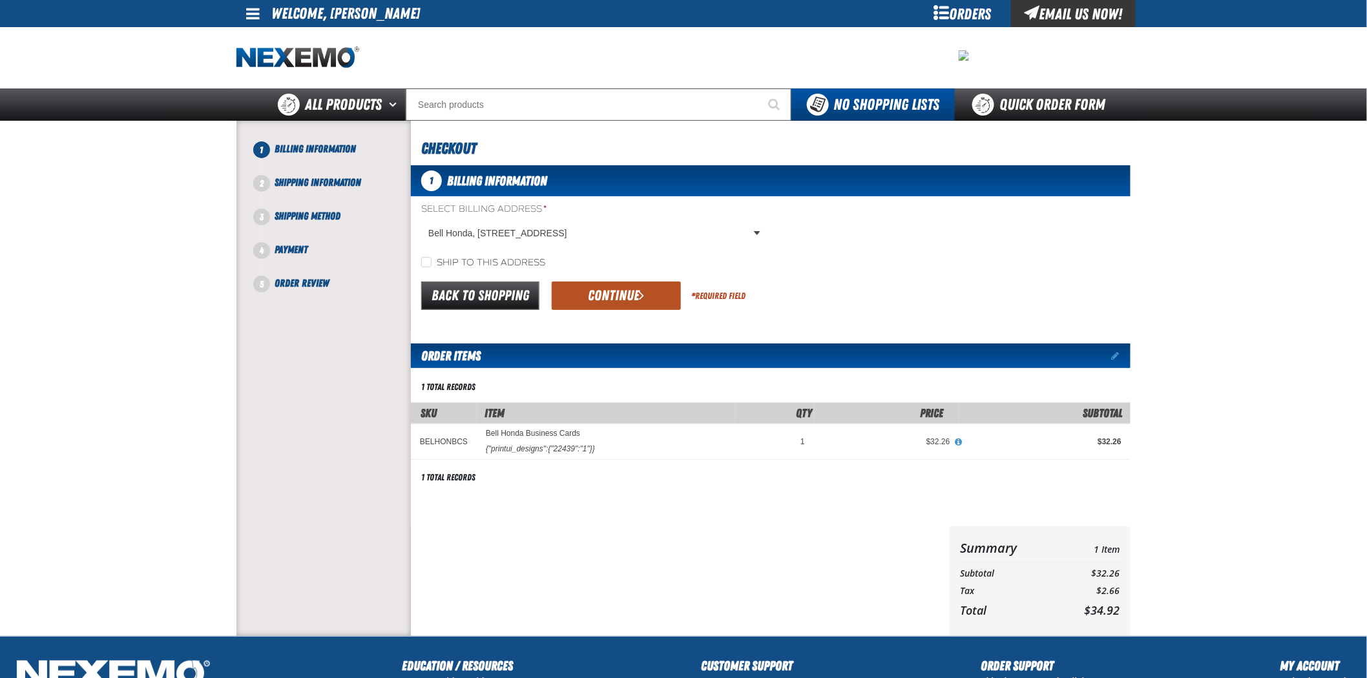
click at [614, 302] on button "Continue" at bounding box center [616, 296] width 129 height 28
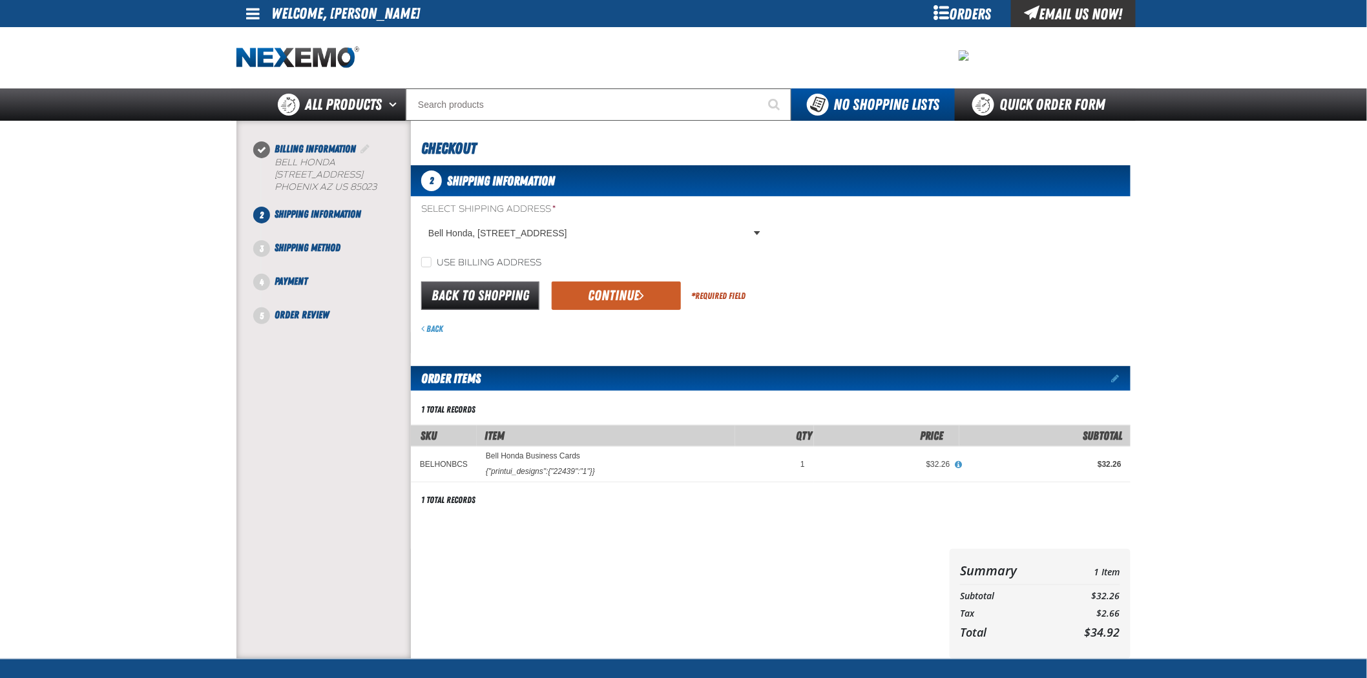
click at [614, 302] on button "Continue" at bounding box center [616, 296] width 129 height 28
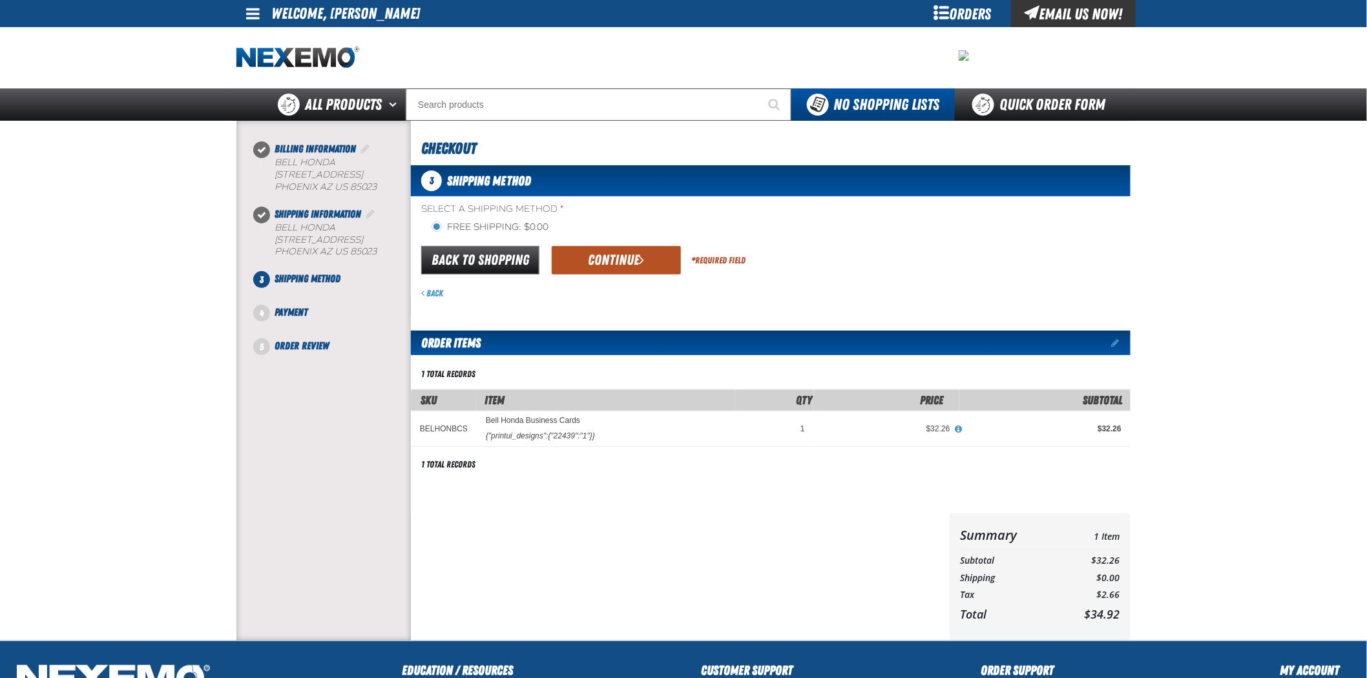
click at [618, 266] on button "Continue" at bounding box center [616, 260] width 129 height 28
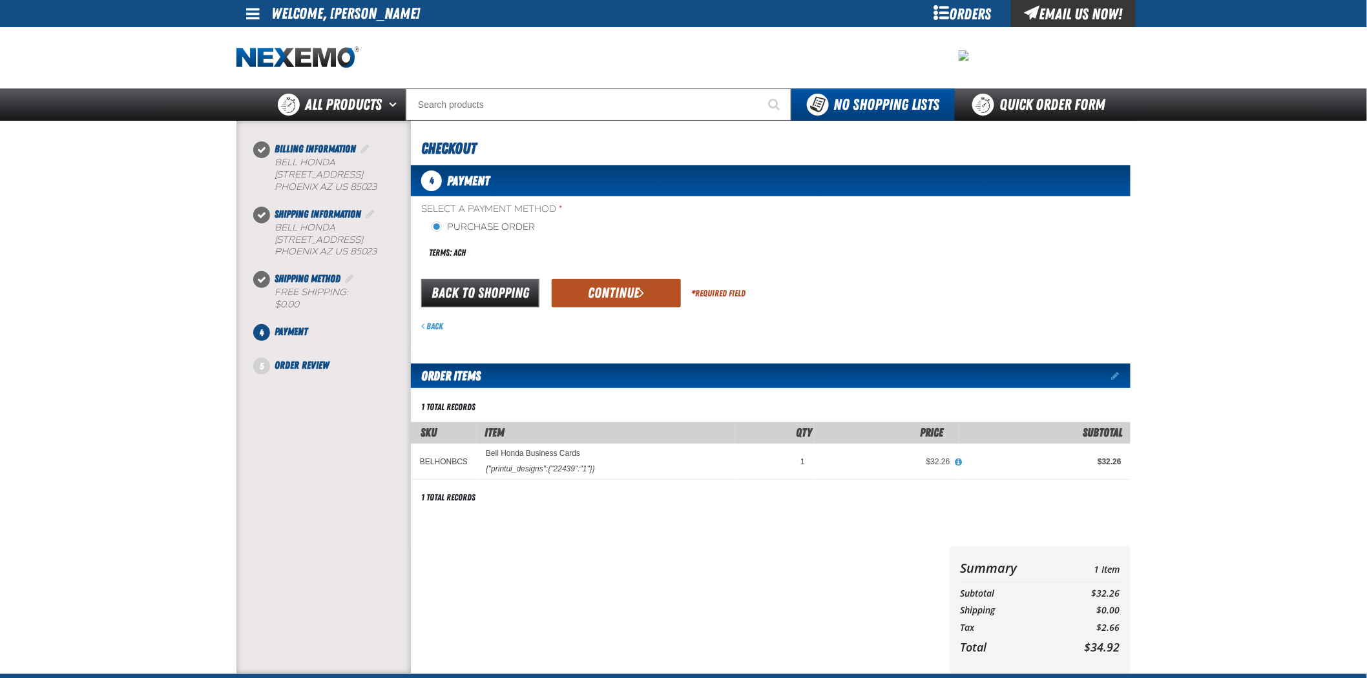
click at [627, 296] on button "Continue" at bounding box center [616, 293] width 129 height 28
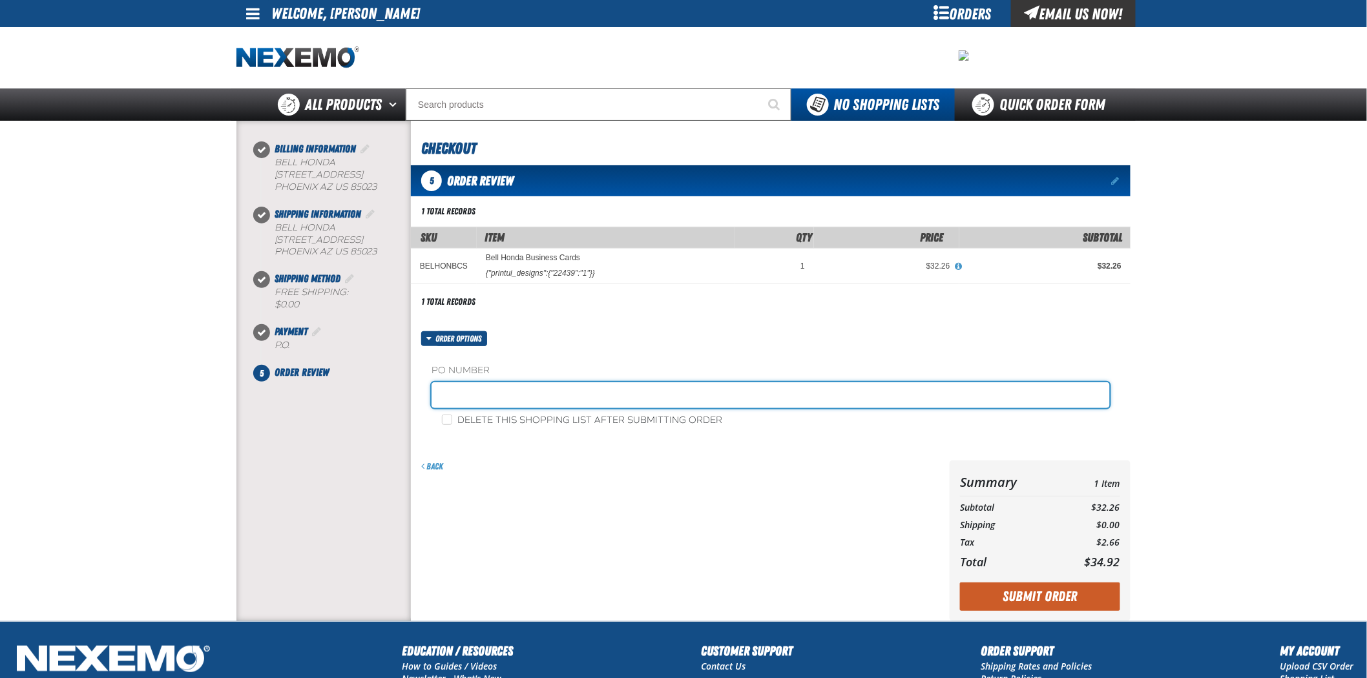
click at [699, 395] on input "text" at bounding box center [771, 395] width 678 height 26
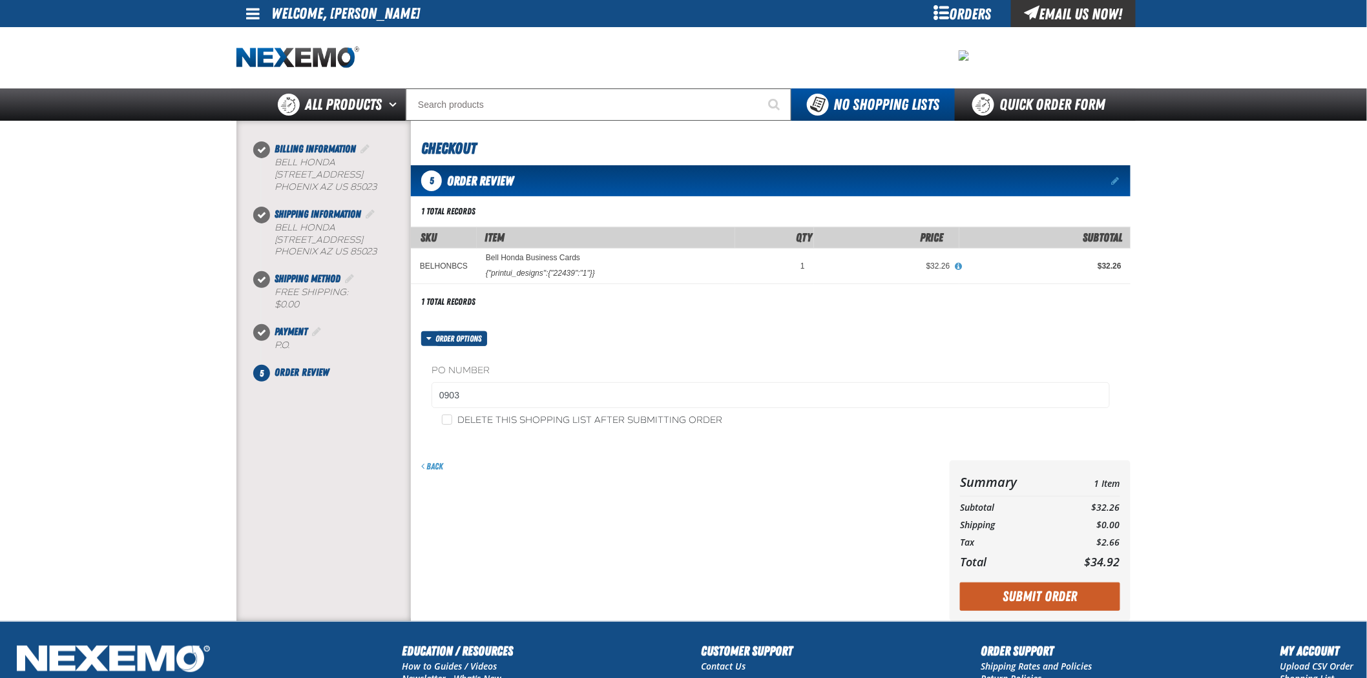
click at [524, 382] on fieldset "PO Number 0903" at bounding box center [771, 388] width 678 height 49
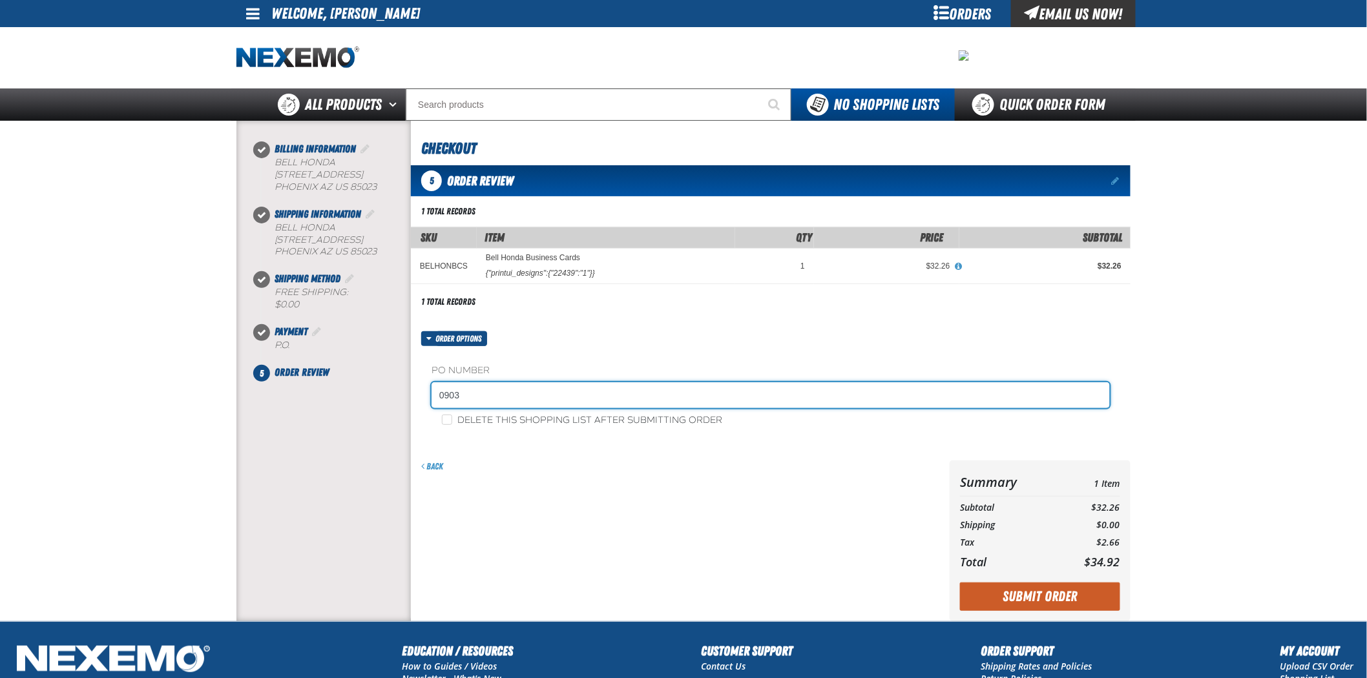
click at [524, 408] on input "0903" at bounding box center [771, 395] width 678 height 26
type input "0"
type input "090325FS"
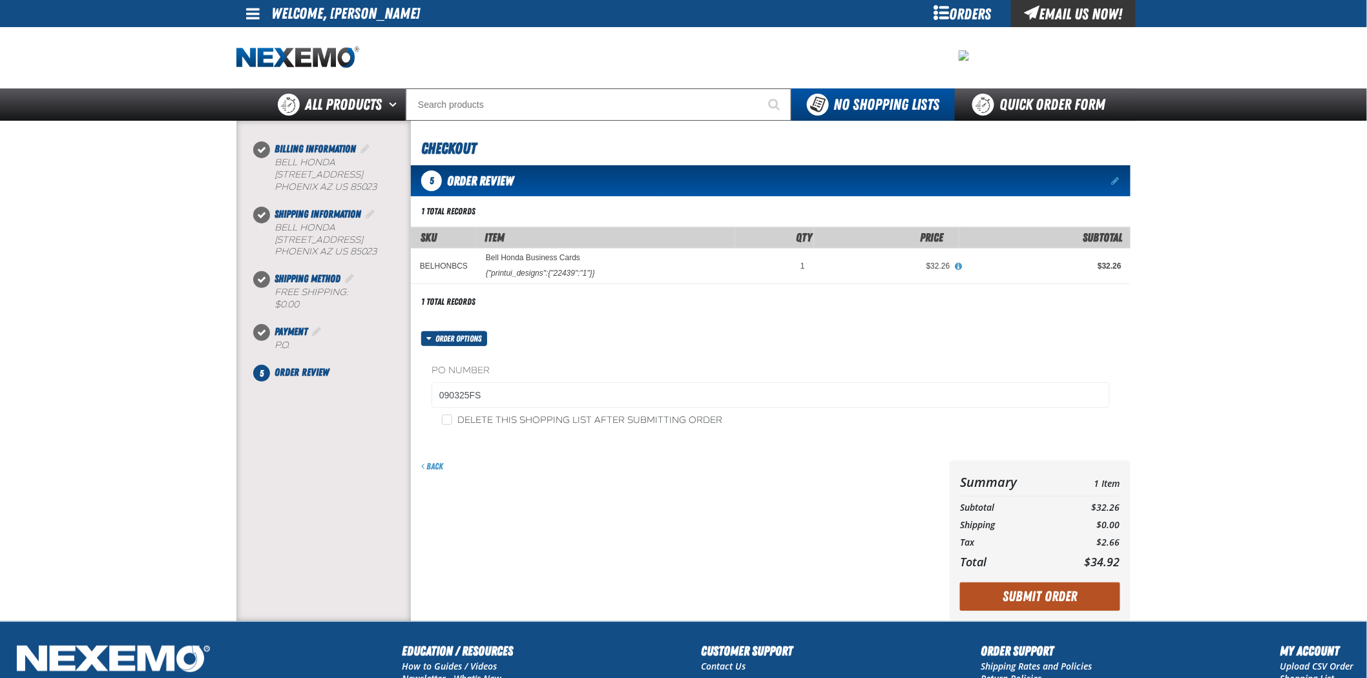
click at [989, 586] on button "Submit Order" at bounding box center [1040, 597] width 160 height 28
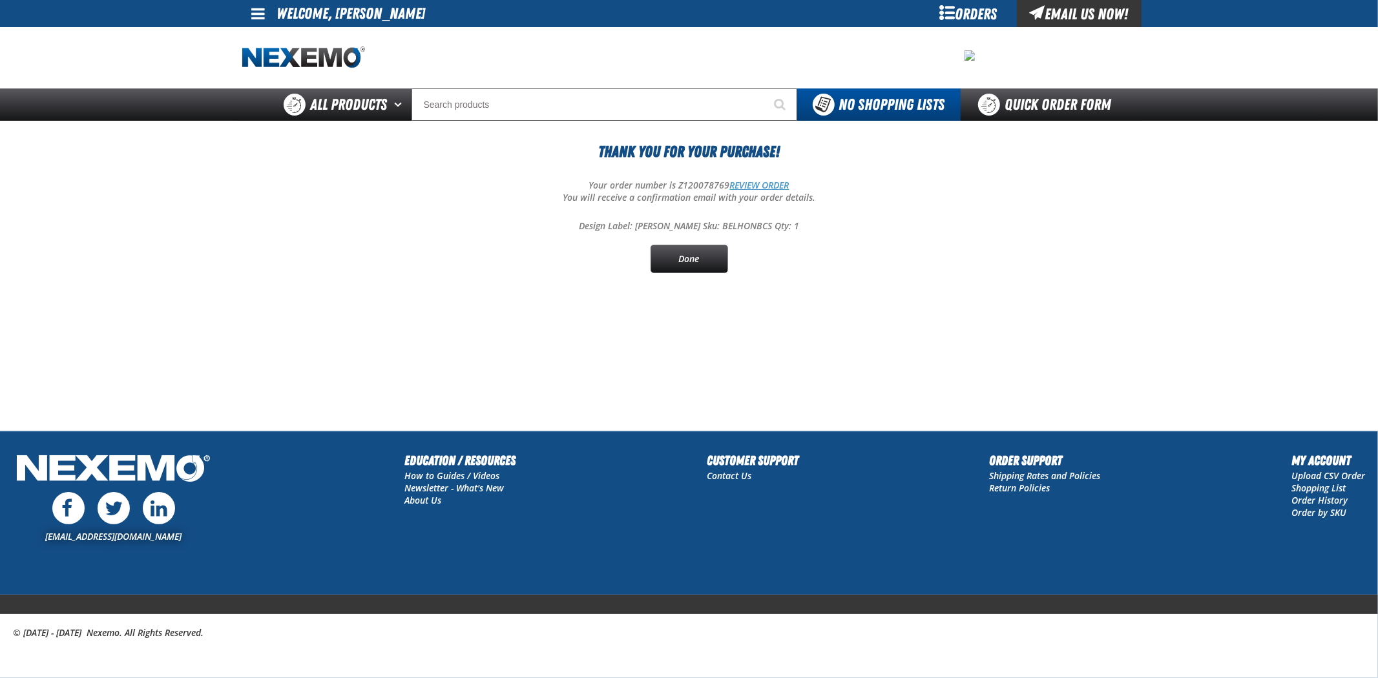
click at [784, 183] on link "REVIEW ORDER" at bounding box center [759, 185] width 59 height 12
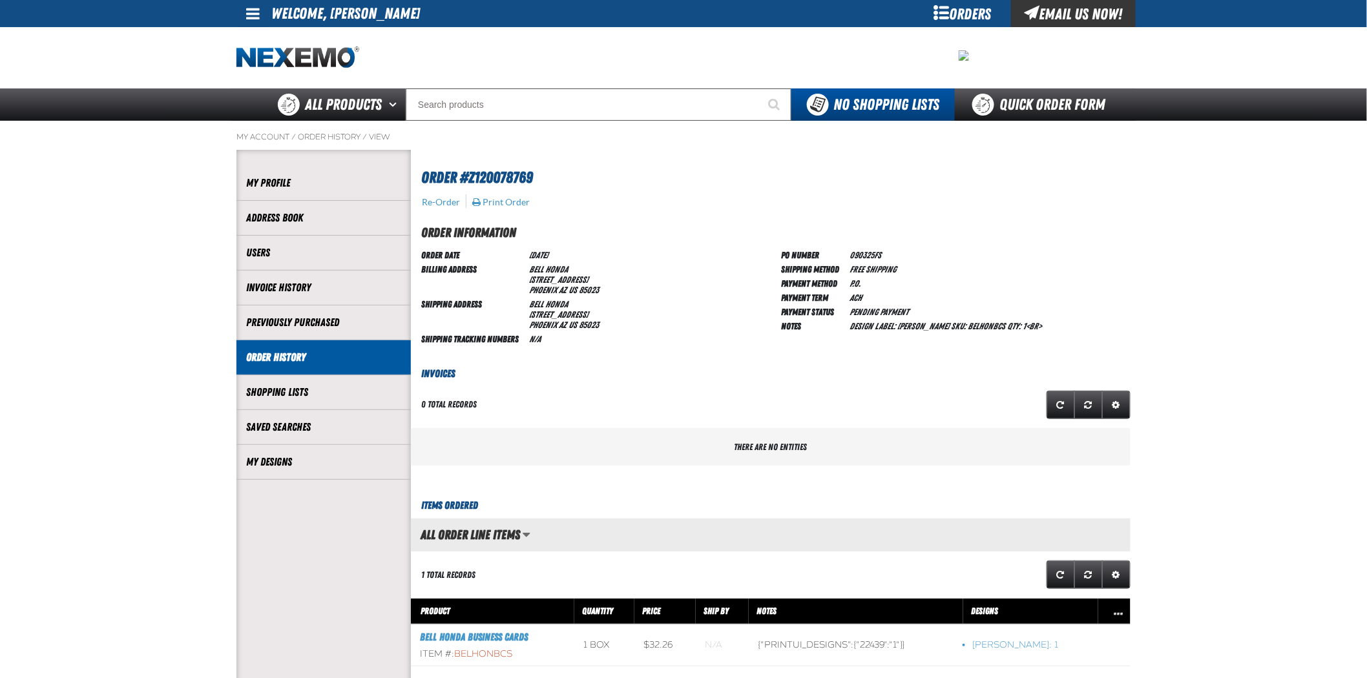
scroll to position [1, 1]
